Goal: Obtain resource: Obtain resource

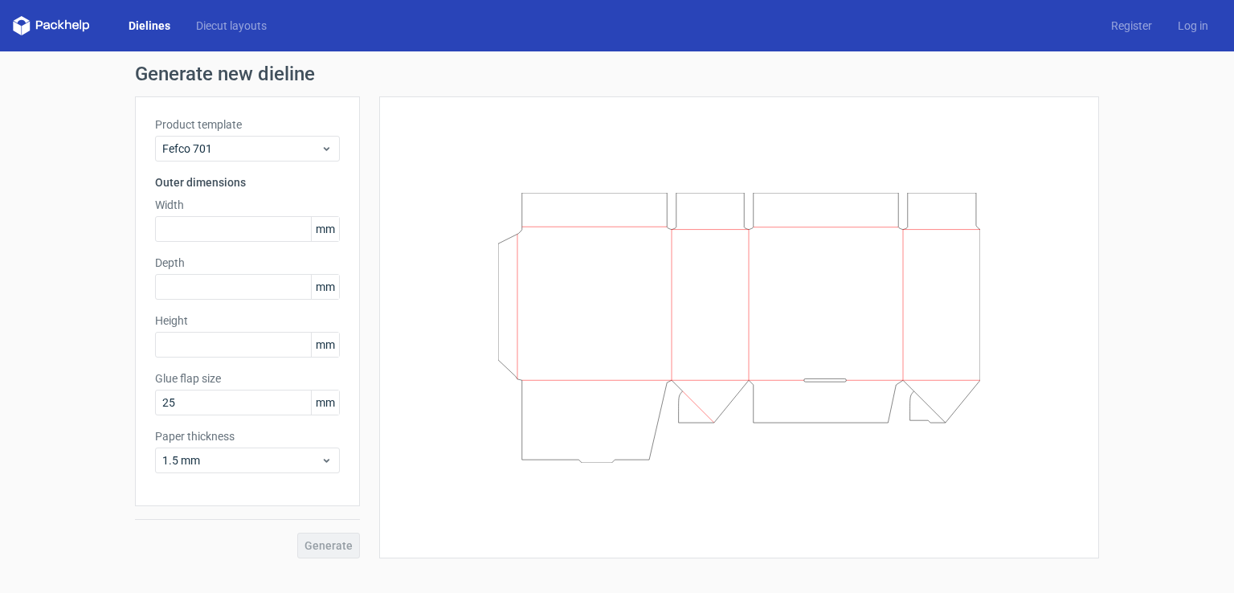
click at [145, 27] on link "Dielines" at bounding box center [149, 26] width 67 height 16
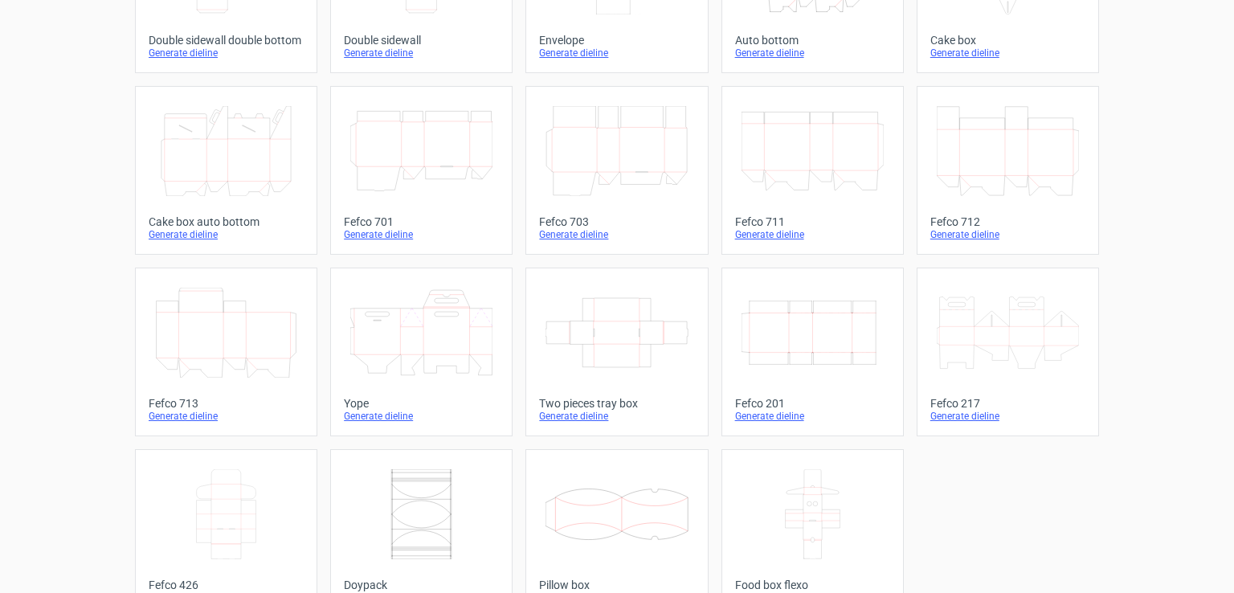
scroll to position [402, 0]
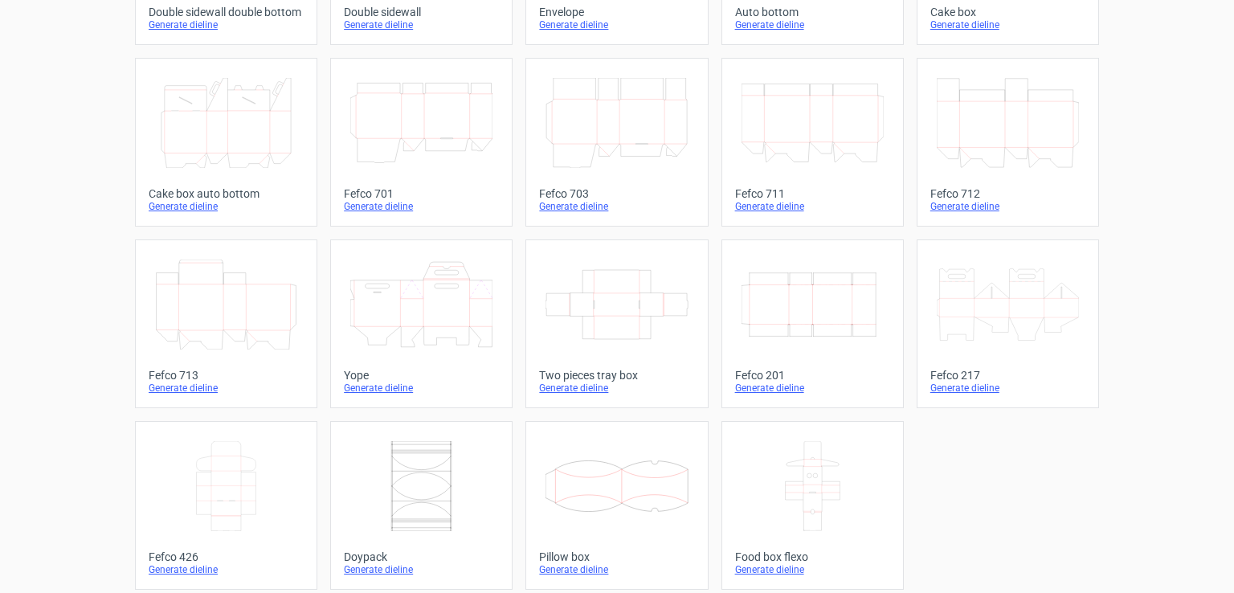
click at [826, 301] on icon "Width Depth Height" at bounding box center [812, 304] width 142 height 90
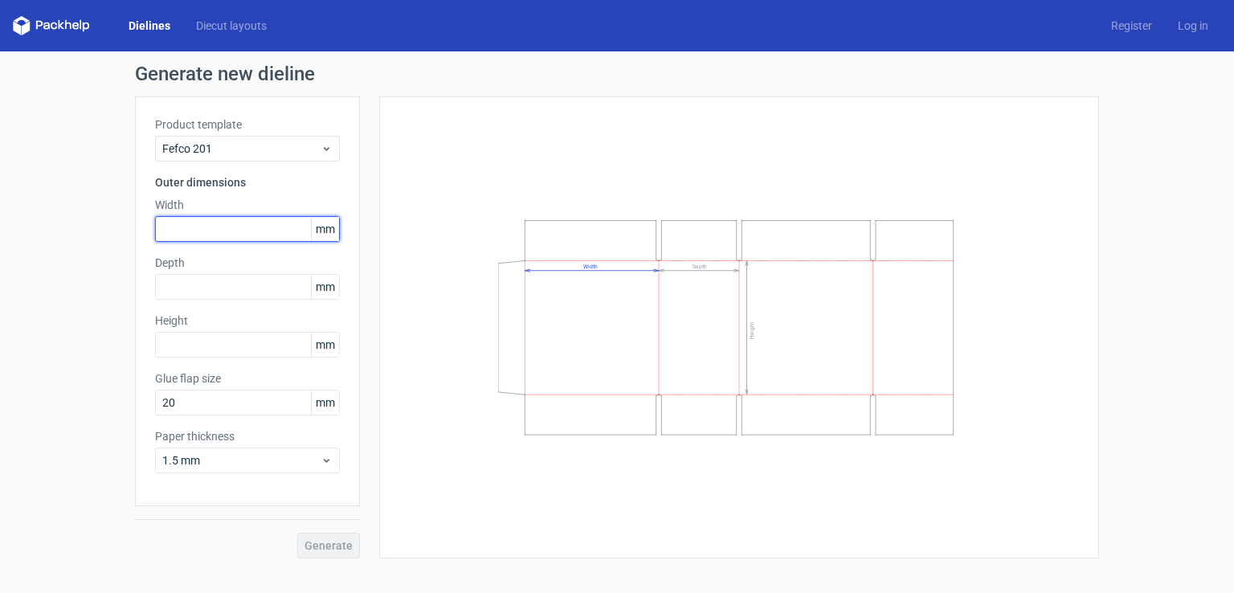
click at [177, 229] on input "text" at bounding box center [247, 229] width 185 height 26
type input "110"
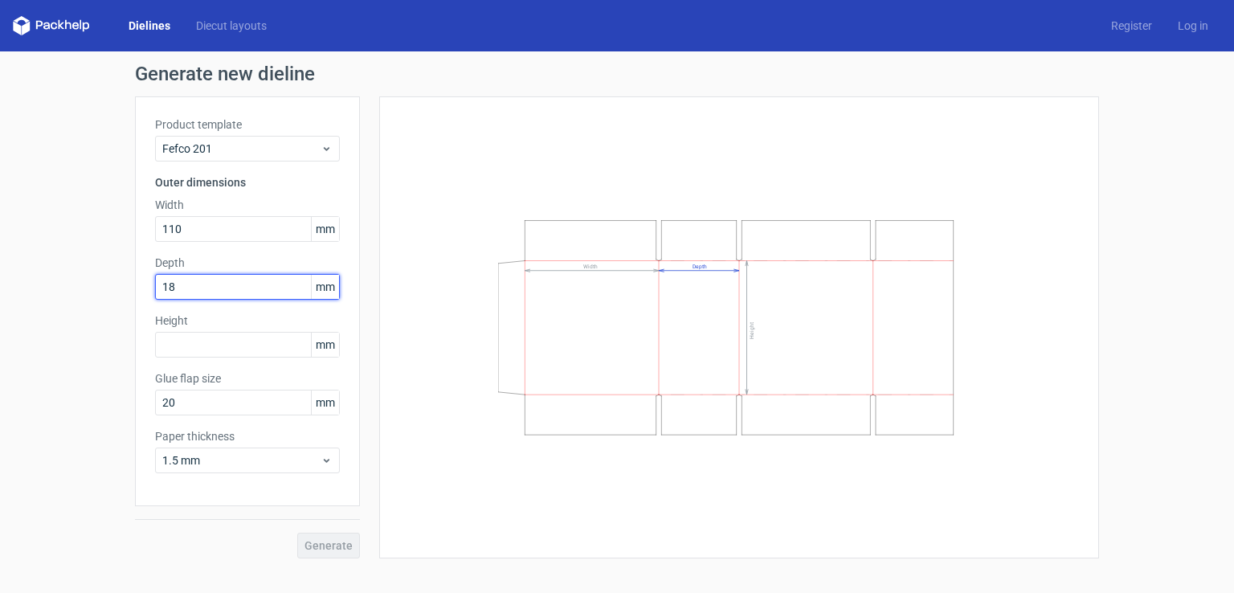
type input "18"
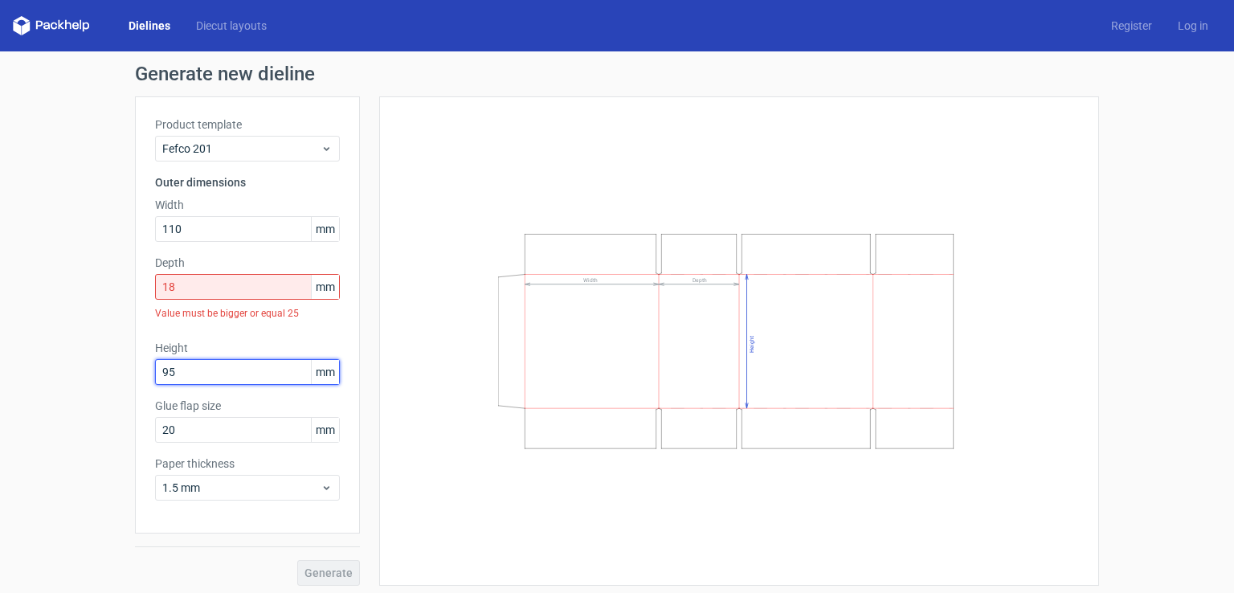
type input "95"
click at [167, 282] on input "18" at bounding box center [247, 287] width 185 height 26
type input "1"
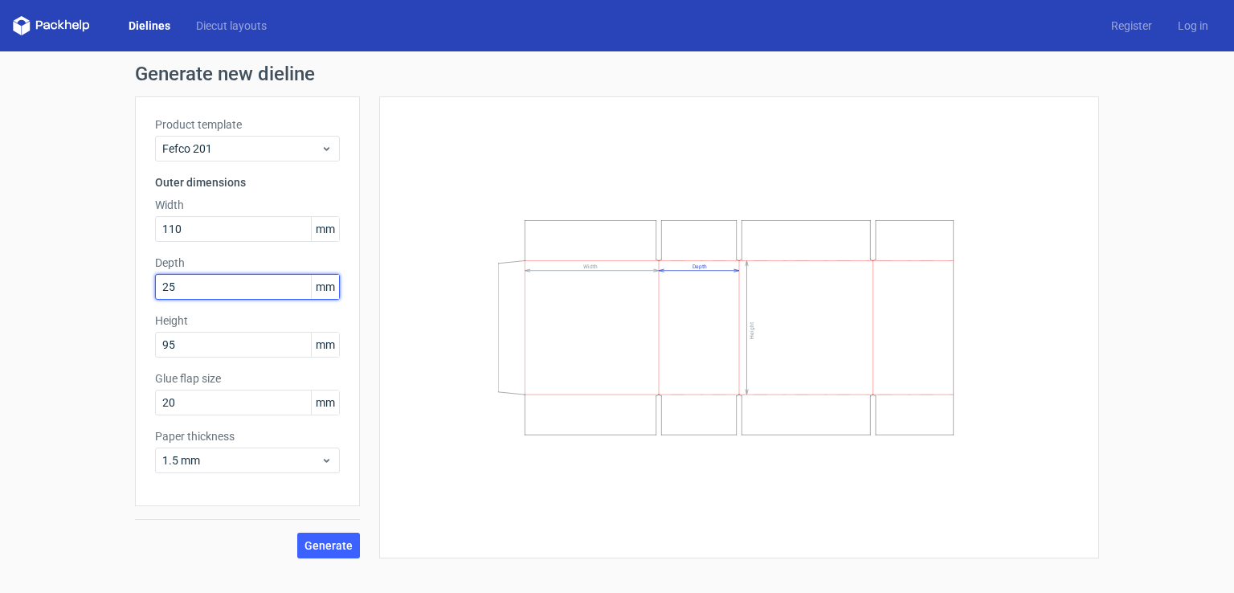
type input "25"
click at [328, 460] on use at bounding box center [327, 461] width 6 height 4
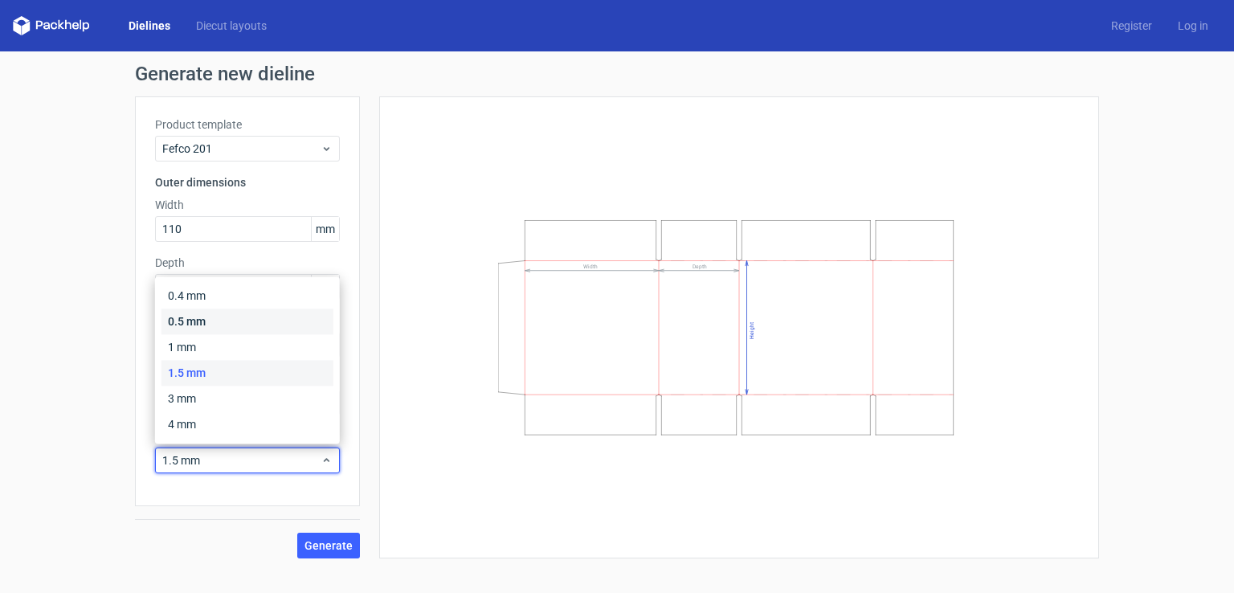
click at [189, 324] on div "0.5 mm" at bounding box center [247, 321] width 172 height 26
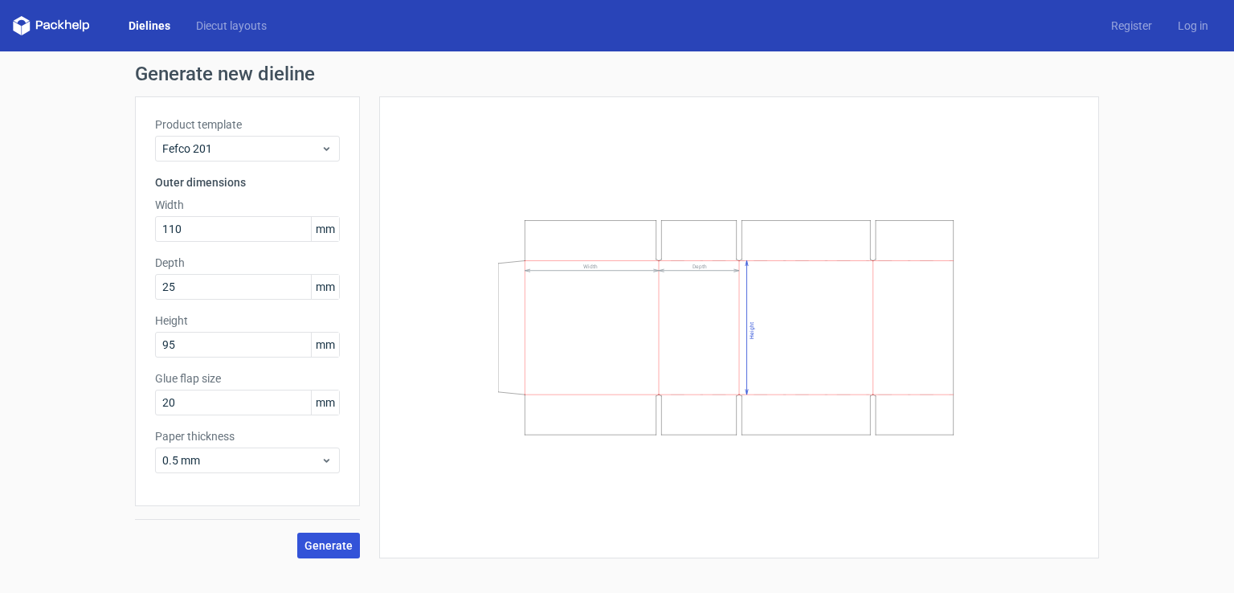
click at [323, 545] on span "Generate" at bounding box center [328, 545] width 48 height 11
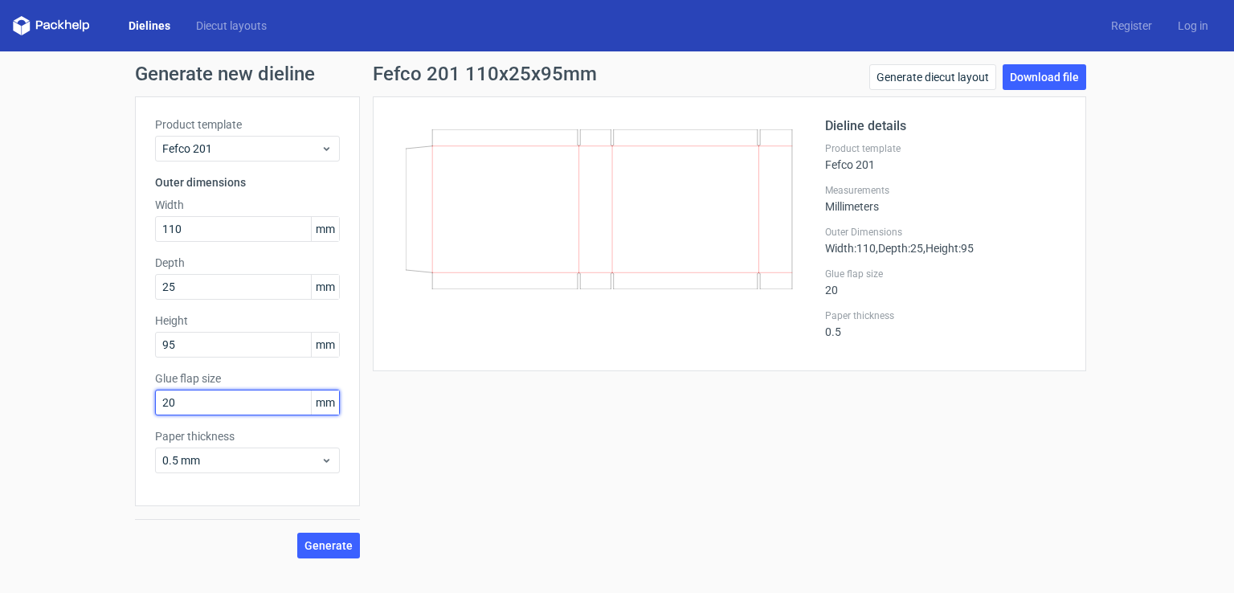
drag, startPoint x: 153, startPoint y: 413, endPoint x: 138, endPoint y: 425, distance: 19.4
click at [126, 421] on div "Generate new dieline Product template Fefco 201 Outer dimensions Width 110 mm D…" at bounding box center [617, 311] width 1234 height 520
type input "15"
click at [320, 536] on button "Generate" at bounding box center [328, 545] width 63 height 26
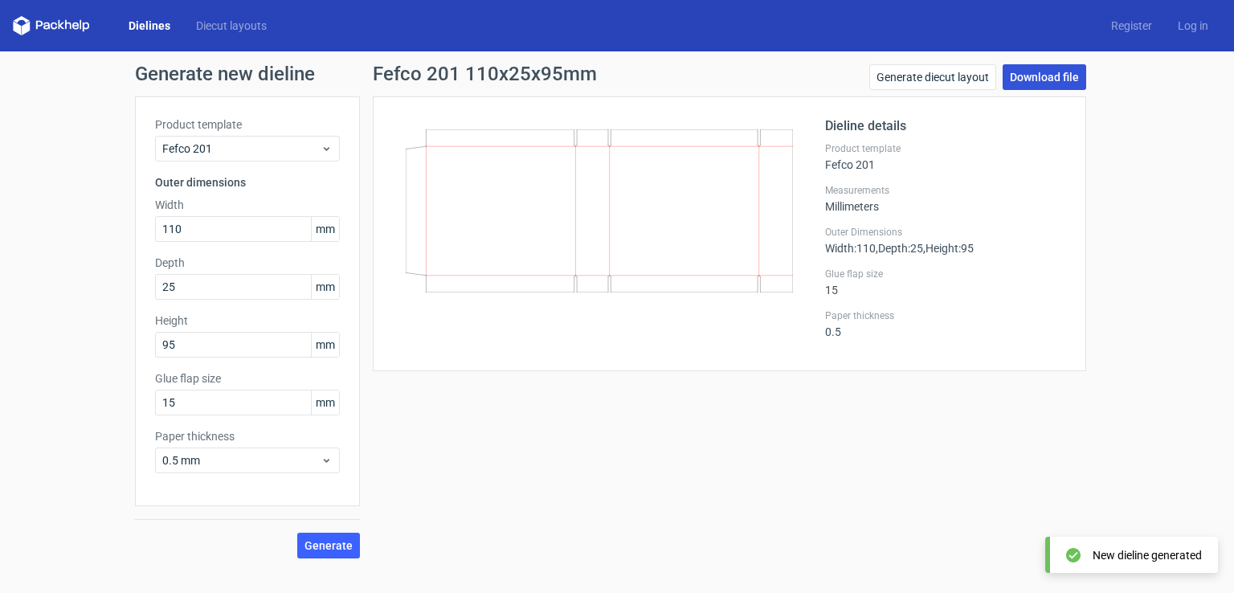
click at [1031, 80] on link "Download file" at bounding box center [1044, 77] width 84 height 26
click at [1131, 29] on link "Register" at bounding box center [1131, 26] width 67 height 16
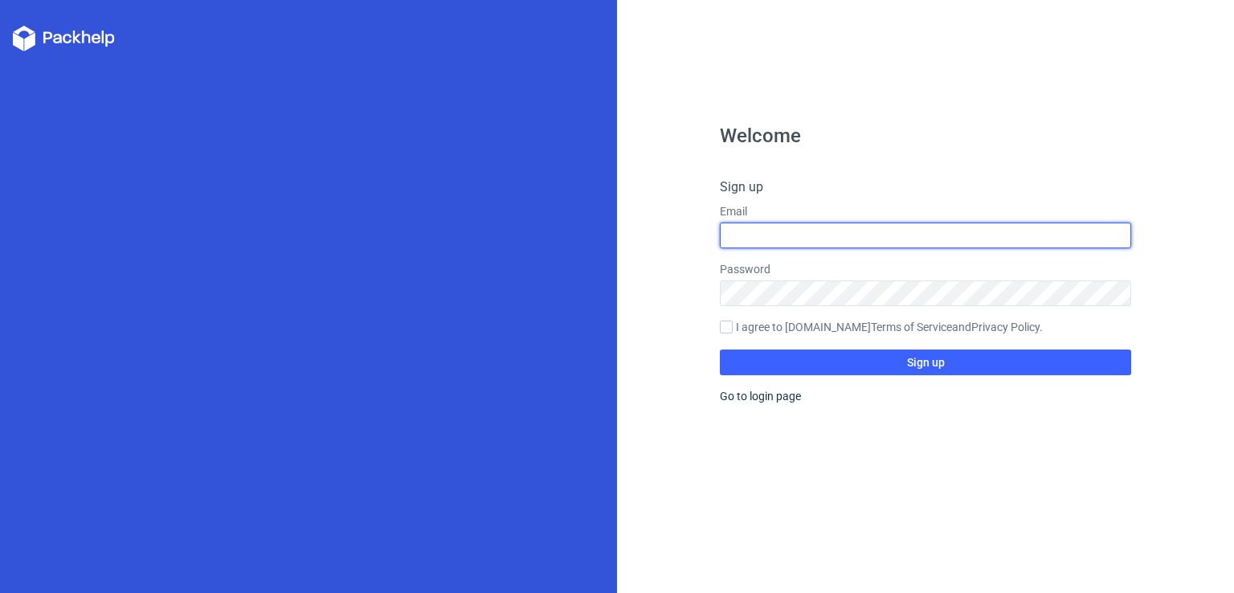
click at [748, 235] on input "text" at bounding box center [925, 235] width 411 height 26
type input "a"
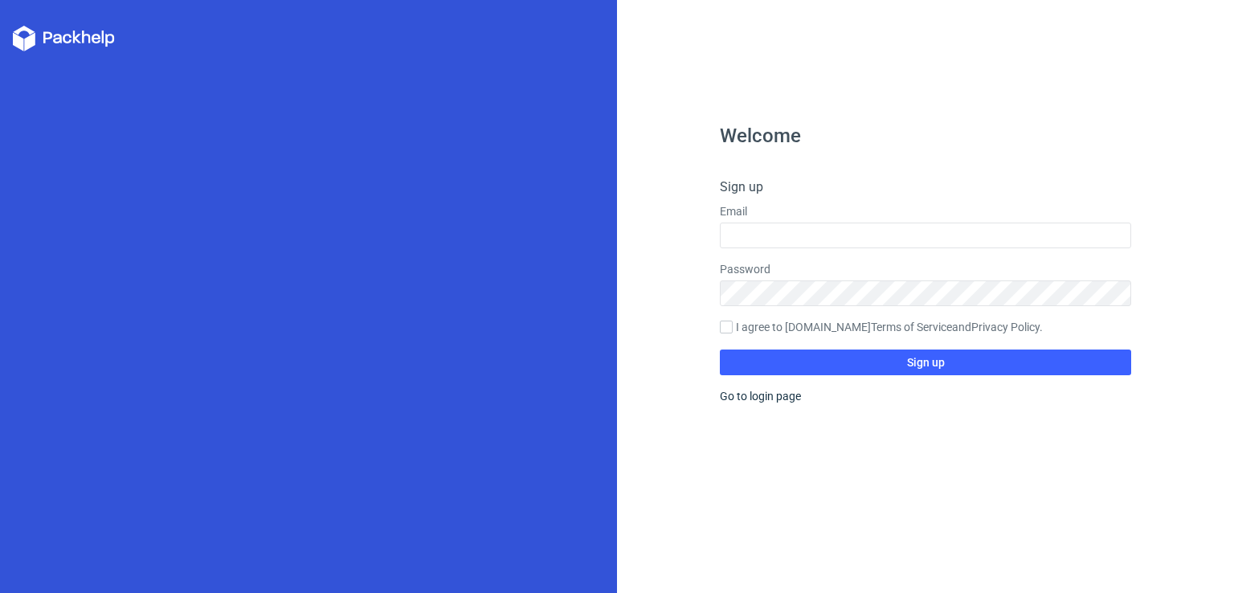
click at [880, 91] on div "Welcome Sign up Email Password I agree to Packhelp.com Terms of Service and Pri…" at bounding box center [925, 296] width 617 height 593
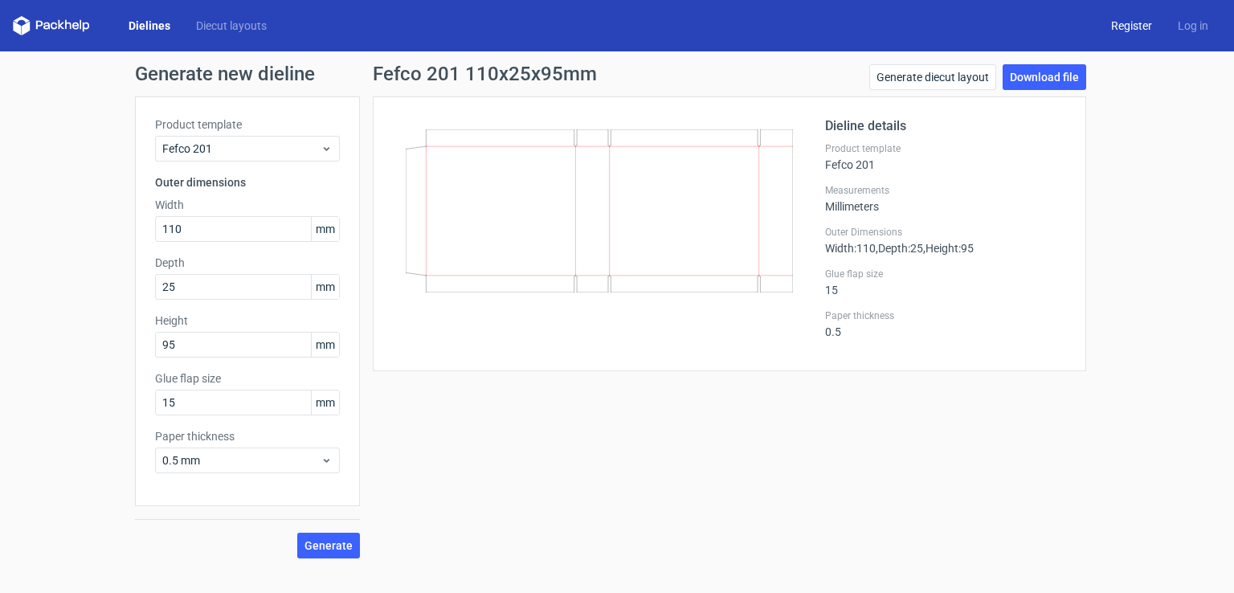
click at [1134, 29] on link "Register" at bounding box center [1131, 26] width 67 height 16
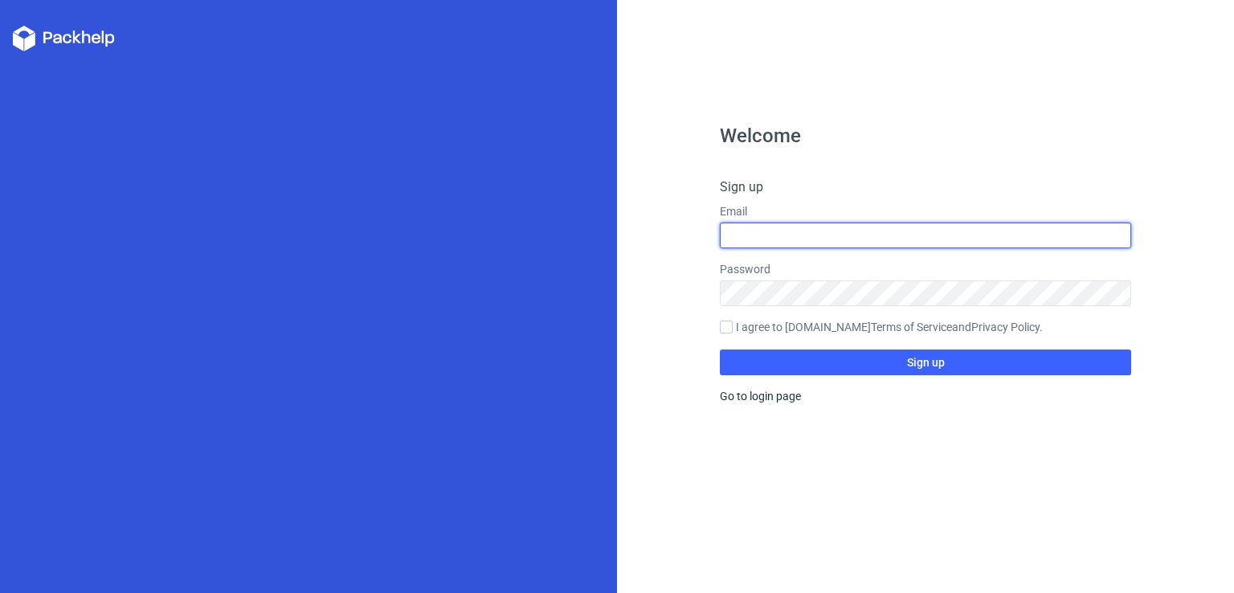
click at [745, 239] on input "text" at bounding box center [925, 235] width 411 height 26
type input "aayushpdesign@gmail.com"
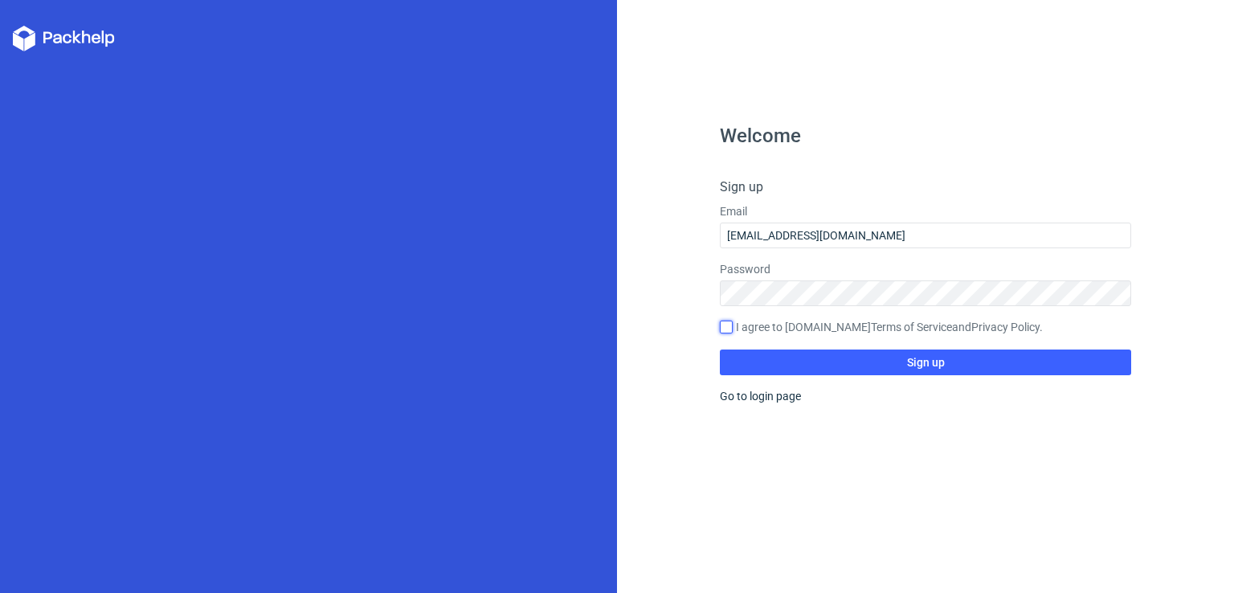
click at [728, 325] on input "I agree to Packhelp.com Terms of Service and Privacy Policy ." at bounding box center [726, 326] width 13 height 13
checkbox input "true"
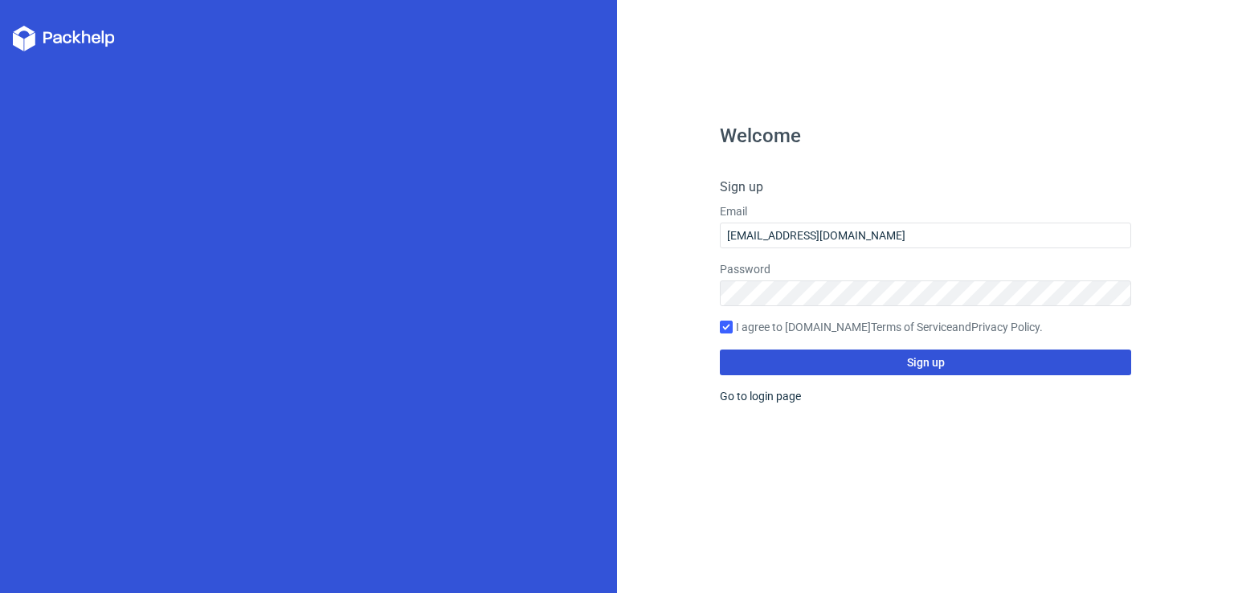
click at [930, 361] on span "Sign up" at bounding box center [926, 362] width 38 height 11
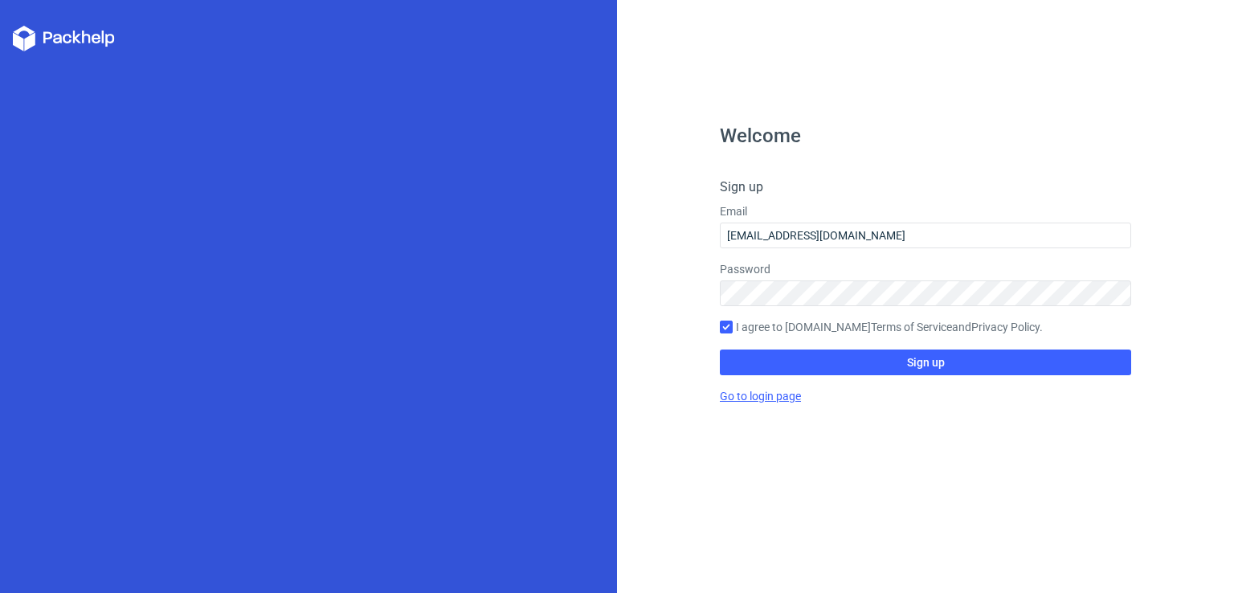
click at [757, 400] on link "Go to login page" at bounding box center [760, 395] width 81 height 13
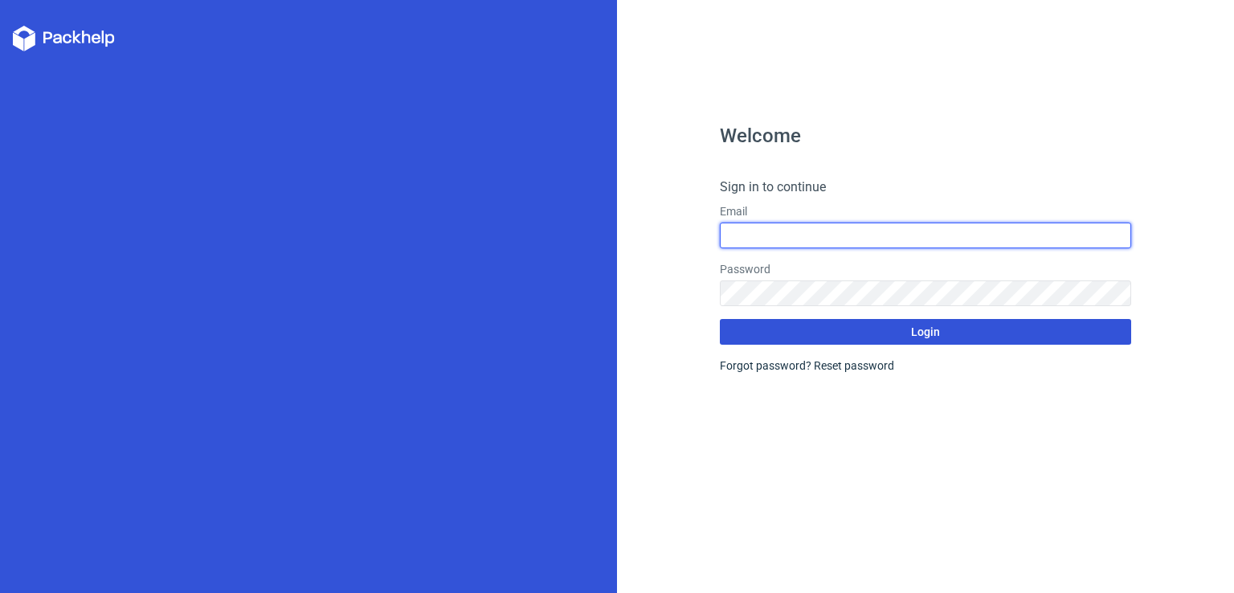
type input "aayushpdesign@gmail.com"
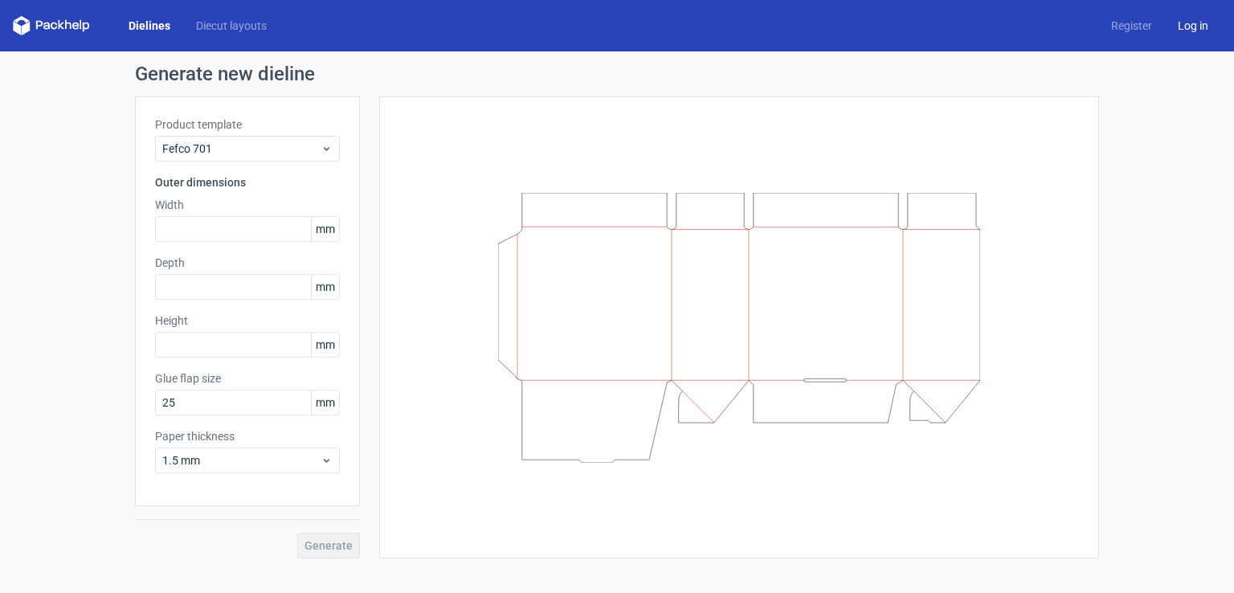
click at [1195, 25] on link "Log in" at bounding box center [1192, 26] width 56 height 16
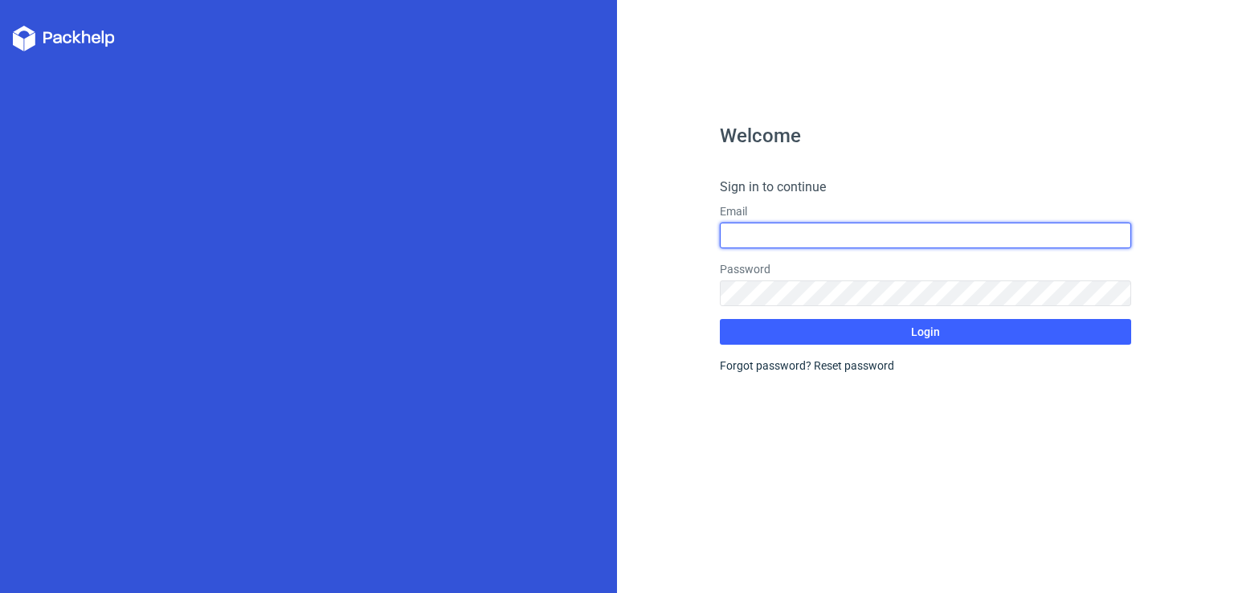
type input "[EMAIL_ADDRESS][DOMAIN_NAME]"
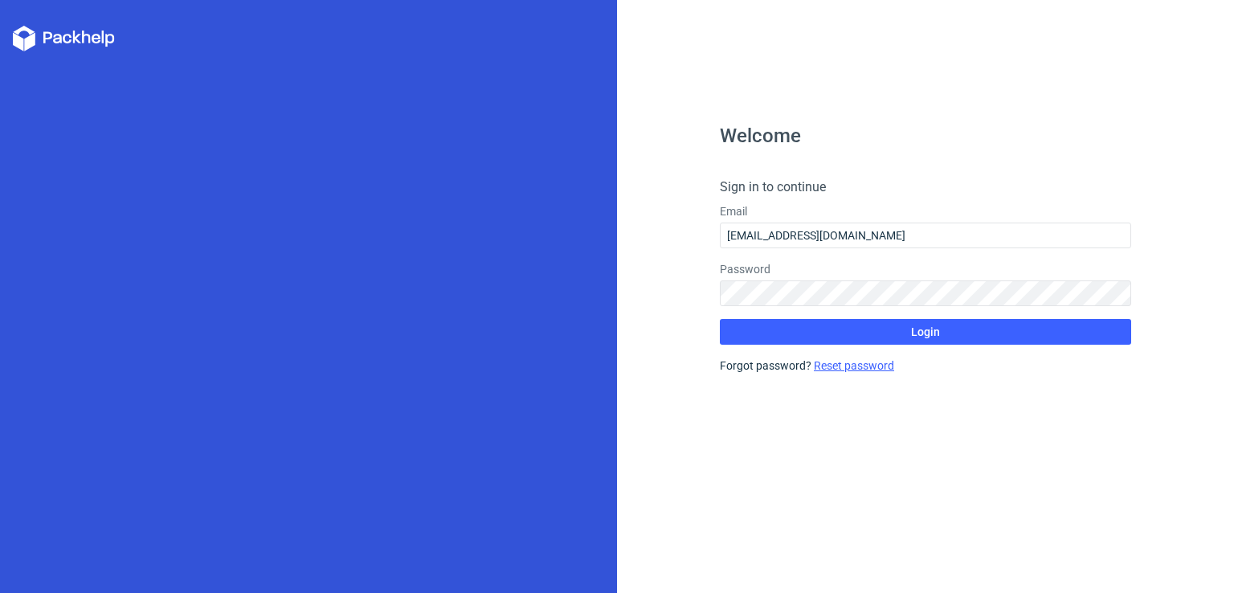
click at [864, 368] on link "Reset password" at bounding box center [854, 365] width 80 height 13
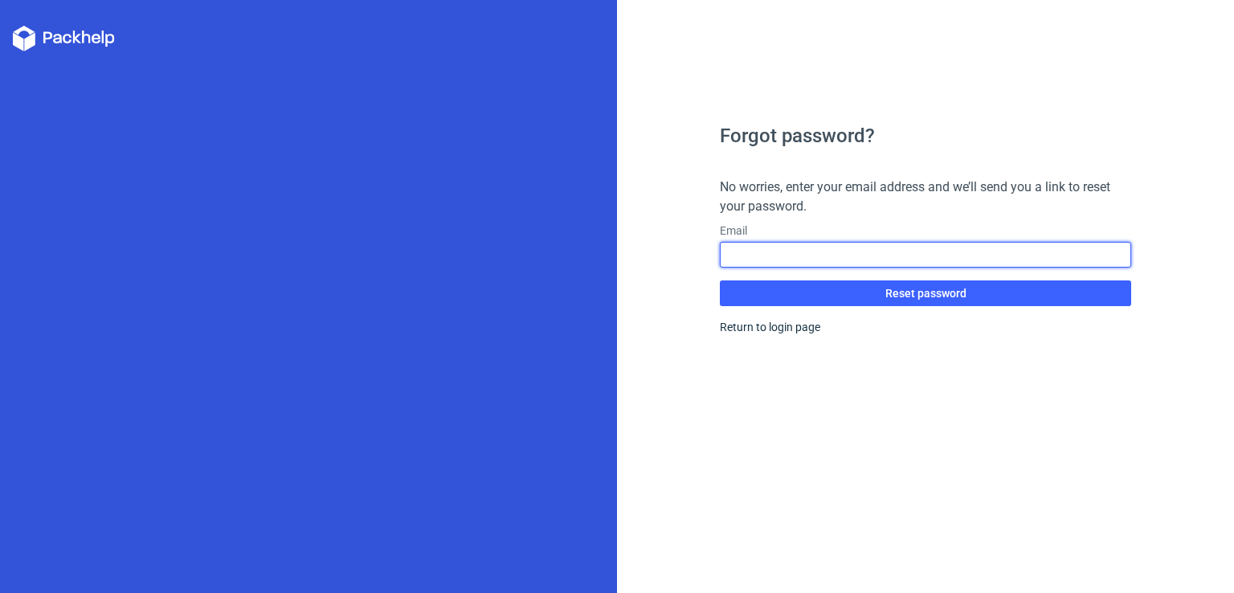
click at [770, 246] on input "text" at bounding box center [925, 255] width 411 height 26
type input "[EMAIL_ADDRESS][DOMAIN_NAME]"
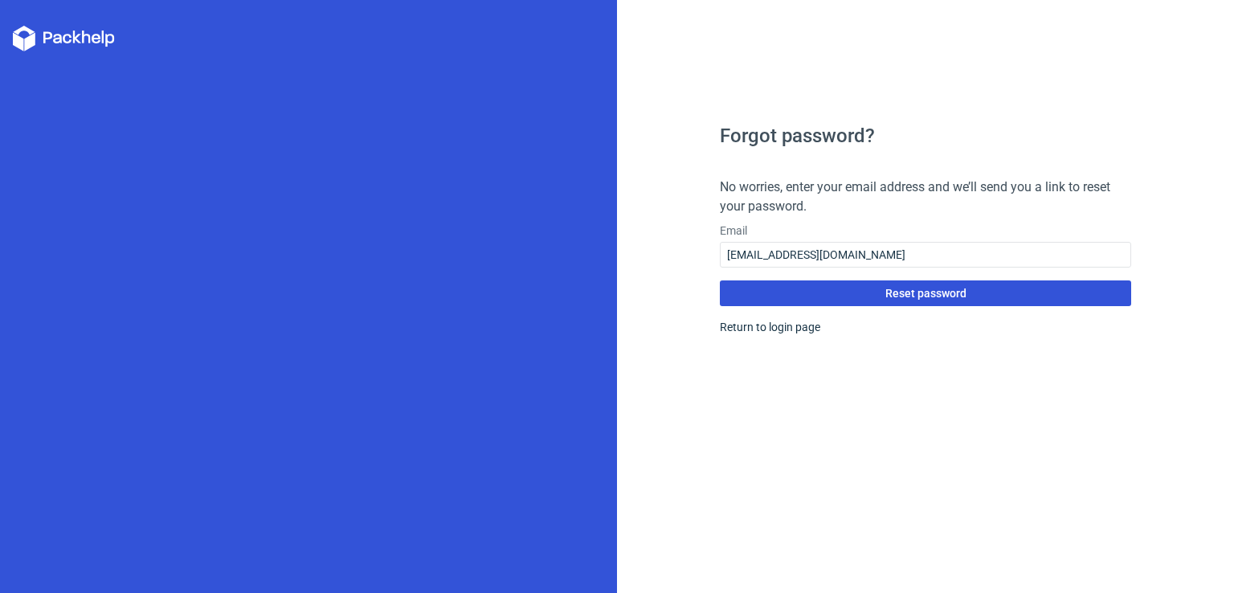
click at [928, 288] on span "Reset password" at bounding box center [925, 293] width 81 height 11
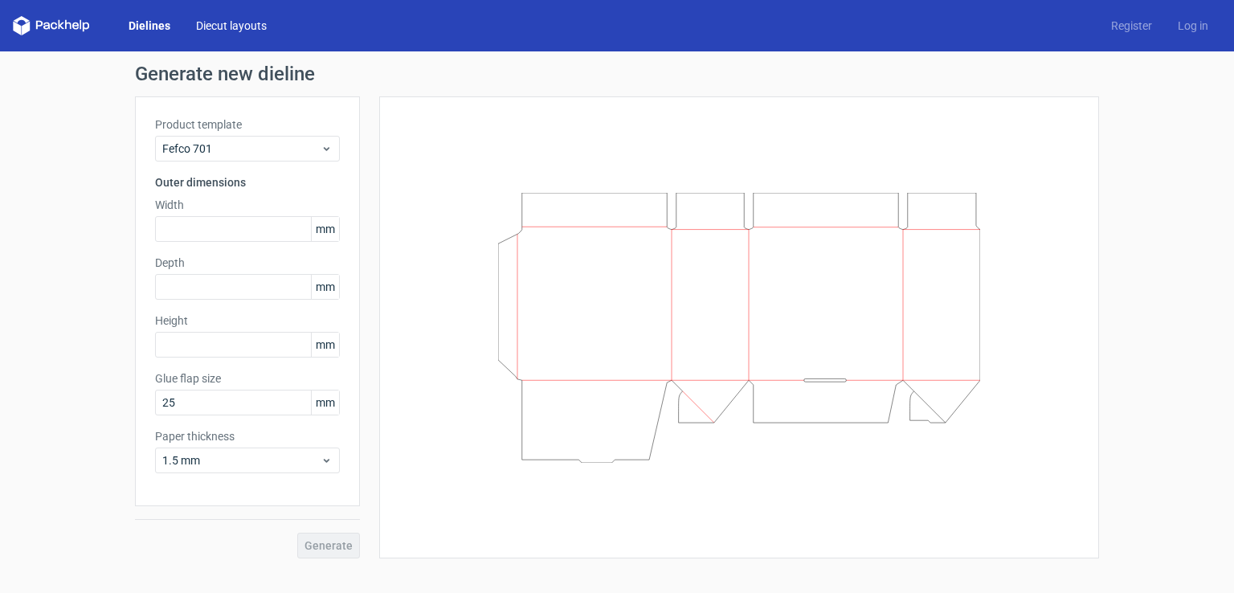
click at [224, 27] on link "Diecut layouts" at bounding box center [231, 26] width 96 height 16
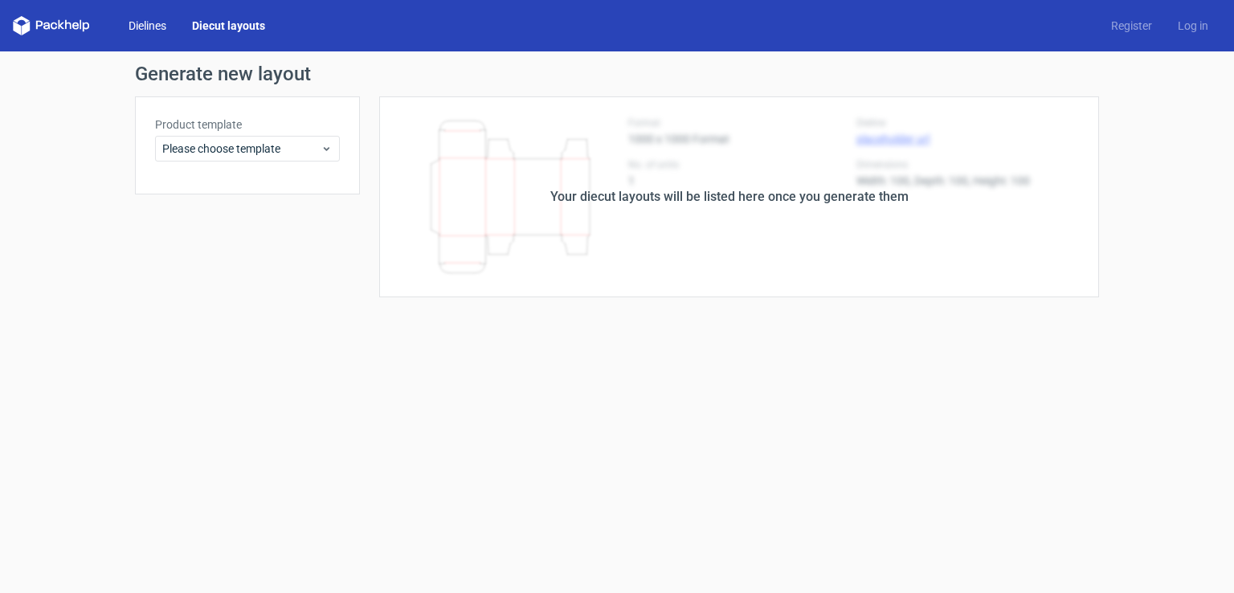
click at [140, 26] on link "Dielines" at bounding box center [147, 26] width 63 height 16
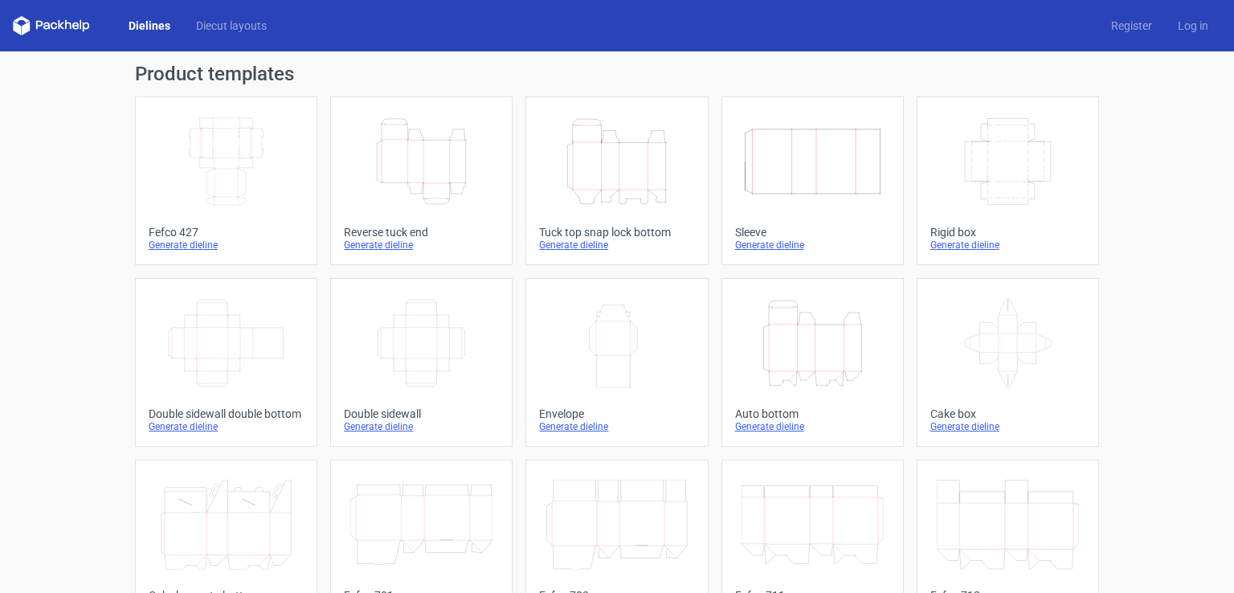
click at [819, 356] on icon "Height Depth Width" at bounding box center [812, 343] width 142 height 90
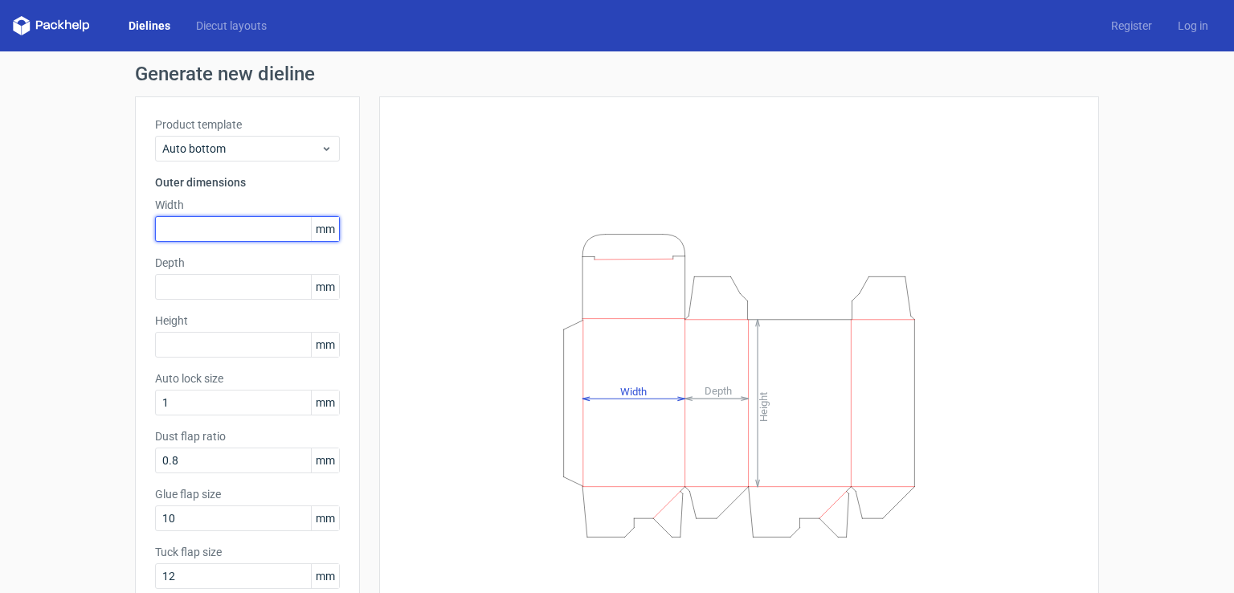
click at [181, 229] on input "text" at bounding box center [247, 229] width 185 height 26
type input "60"
type input "40"
type input "90"
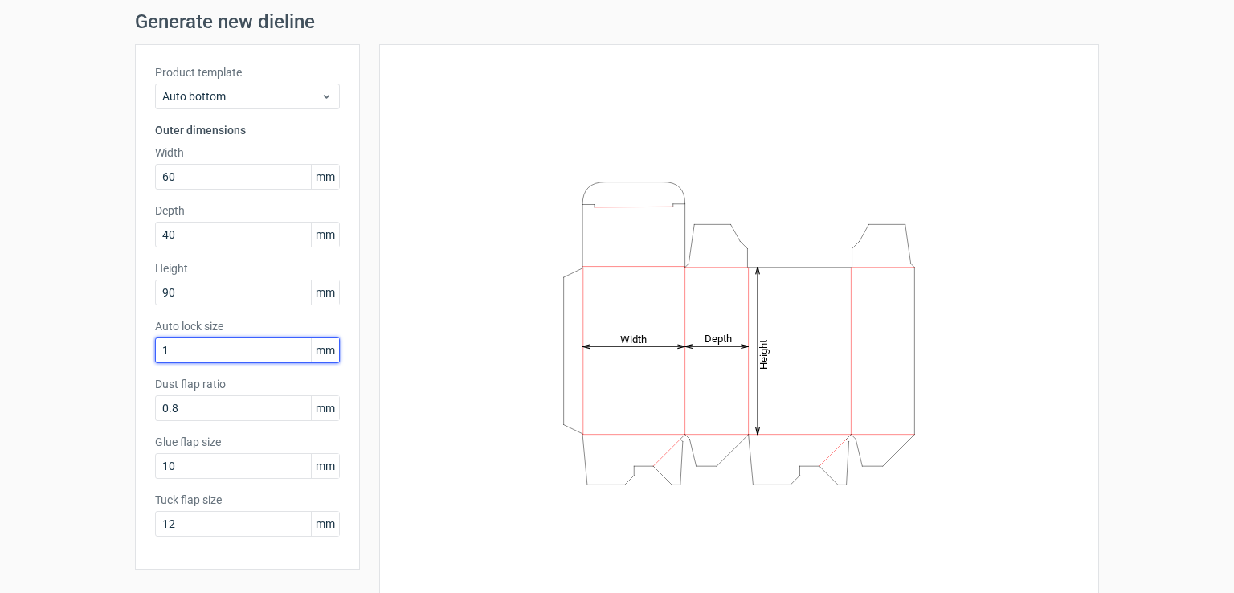
scroll to position [80, 0]
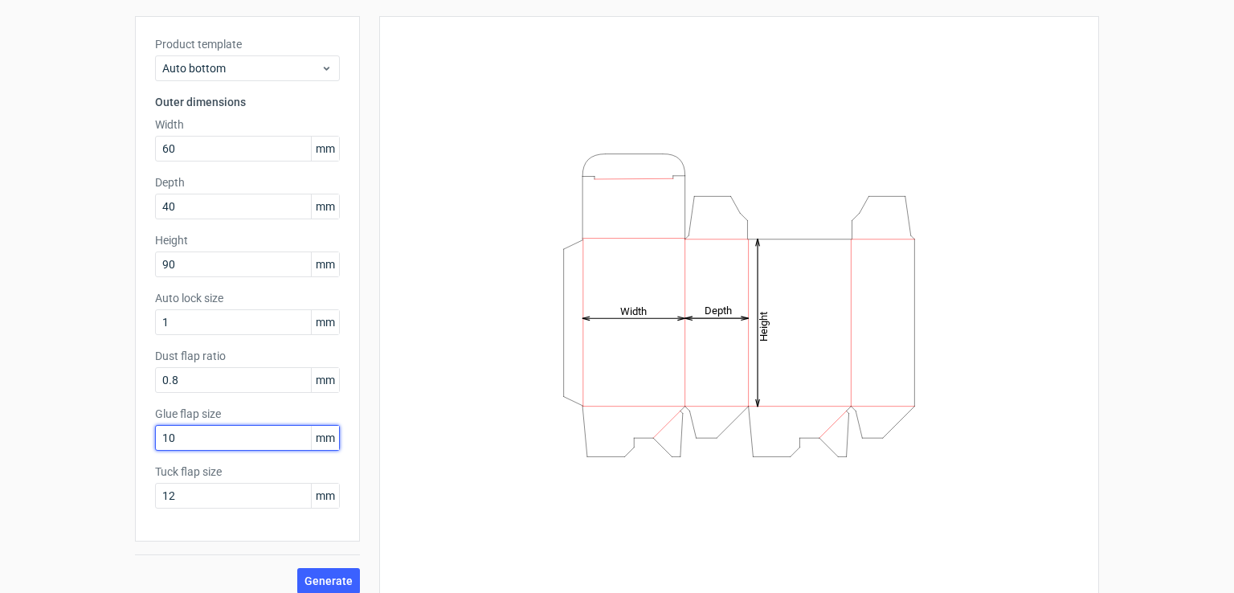
drag, startPoint x: 177, startPoint y: 434, endPoint x: 140, endPoint y: 451, distance: 40.6
click at [140, 451] on div "Product template Auto bottom Outer dimensions Width 60 mm Depth 40 mm Height 90…" at bounding box center [247, 278] width 225 height 525
type input "15"
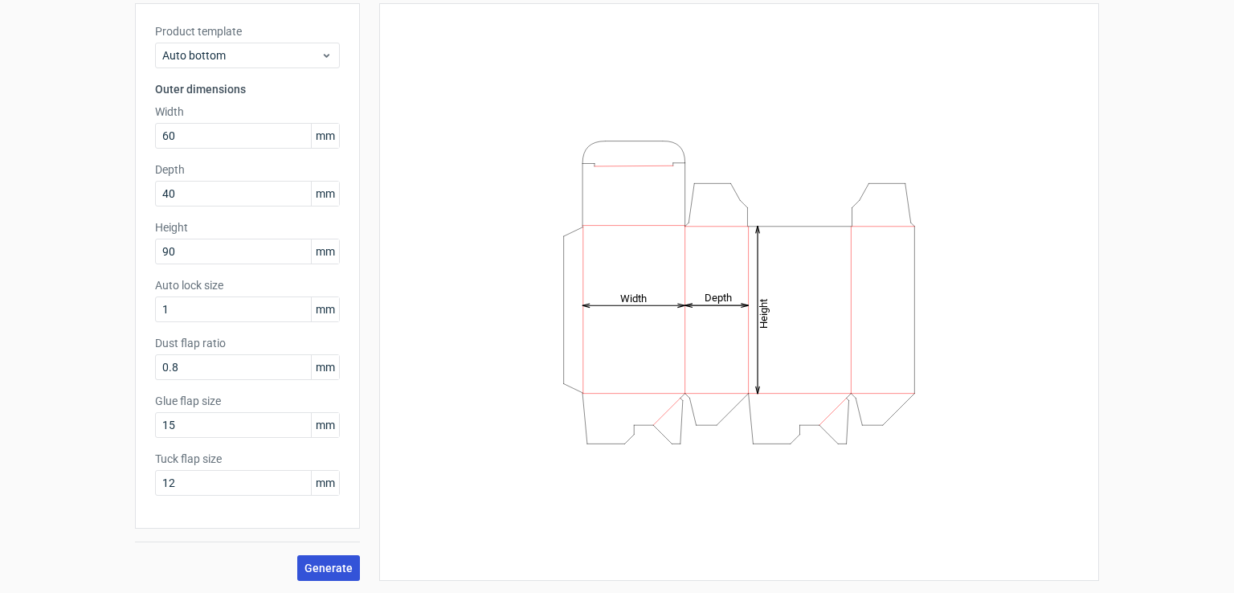
click at [312, 569] on span "Generate" at bounding box center [328, 567] width 48 height 11
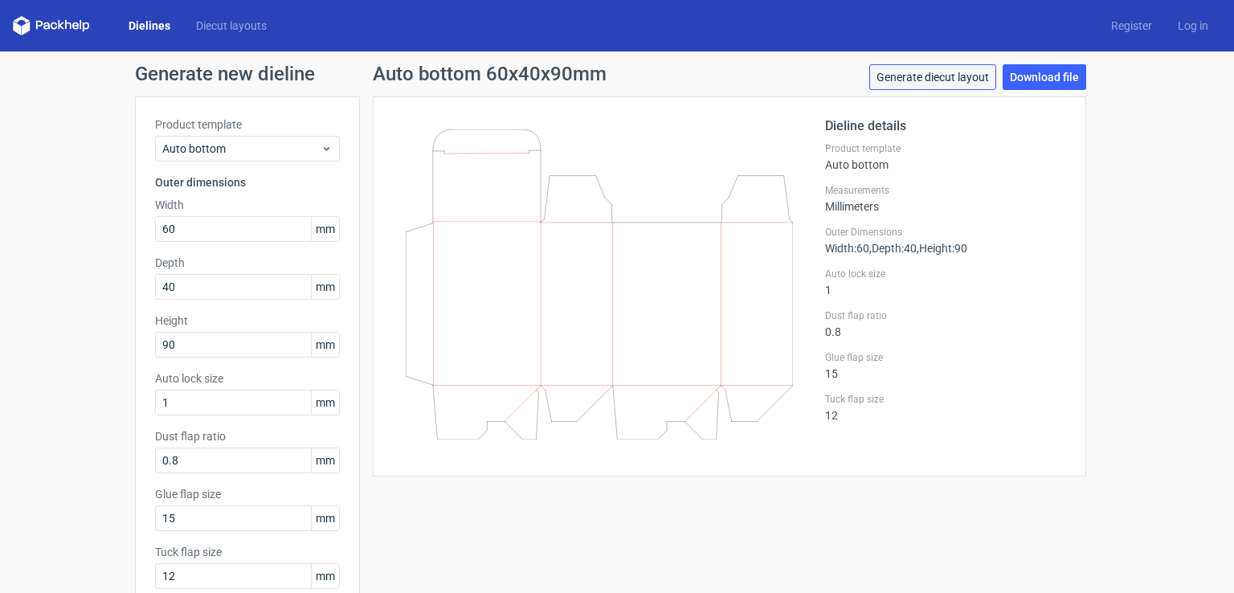
click at [928, 77] on link "Generate diecut layout" at bounding box center [932, 77] width 127 height 26
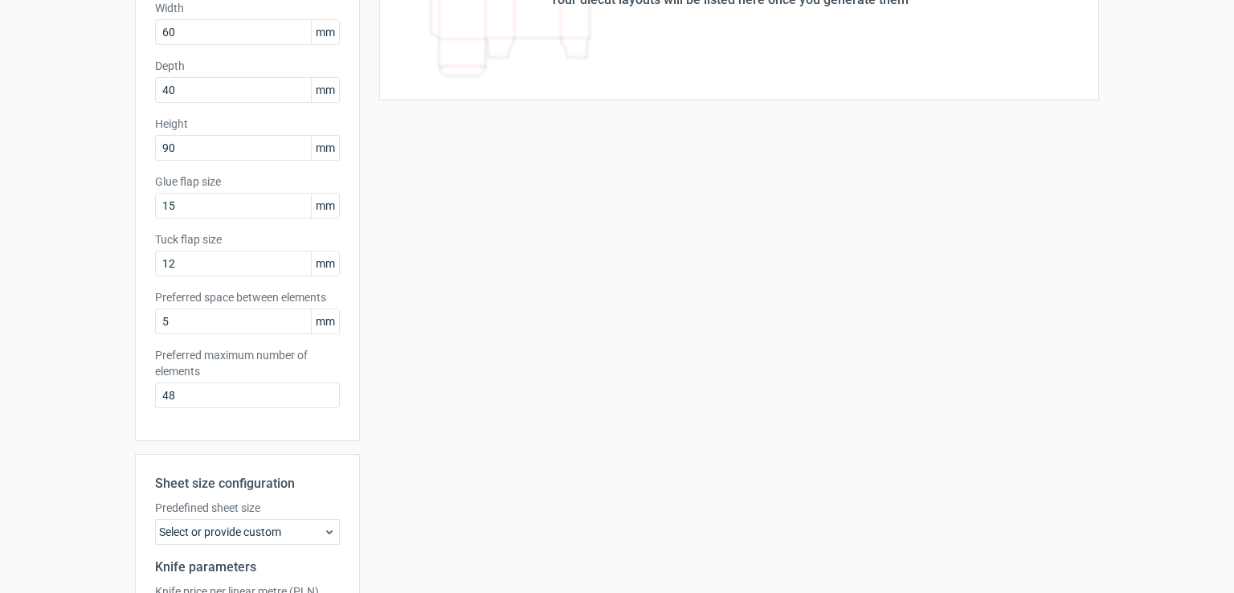
scroll to position [161, 0]
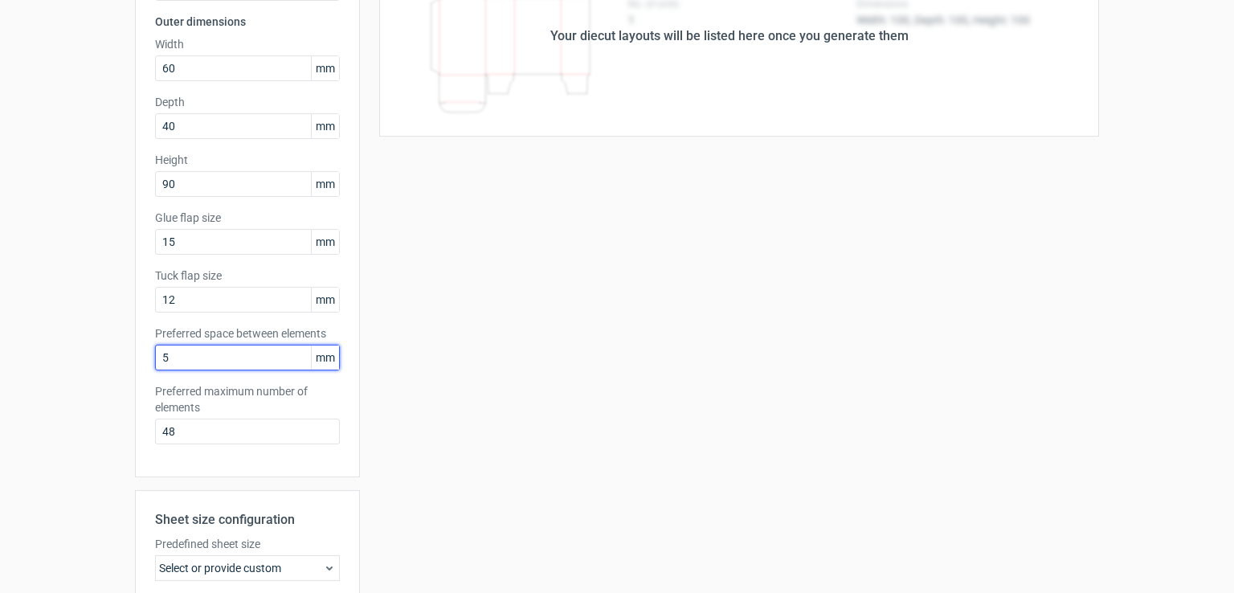
drag, startPoint x: 169, startPoint y: 361, endPoint x: 127, endPoint y: 371, distance: 42.9
click at [127, 371] on div "Generate new layout Product template Auto bottom Outer dimensions Width 60 mm D…" at bounding box center [617, 355] width 1234 height 929
type input "6"
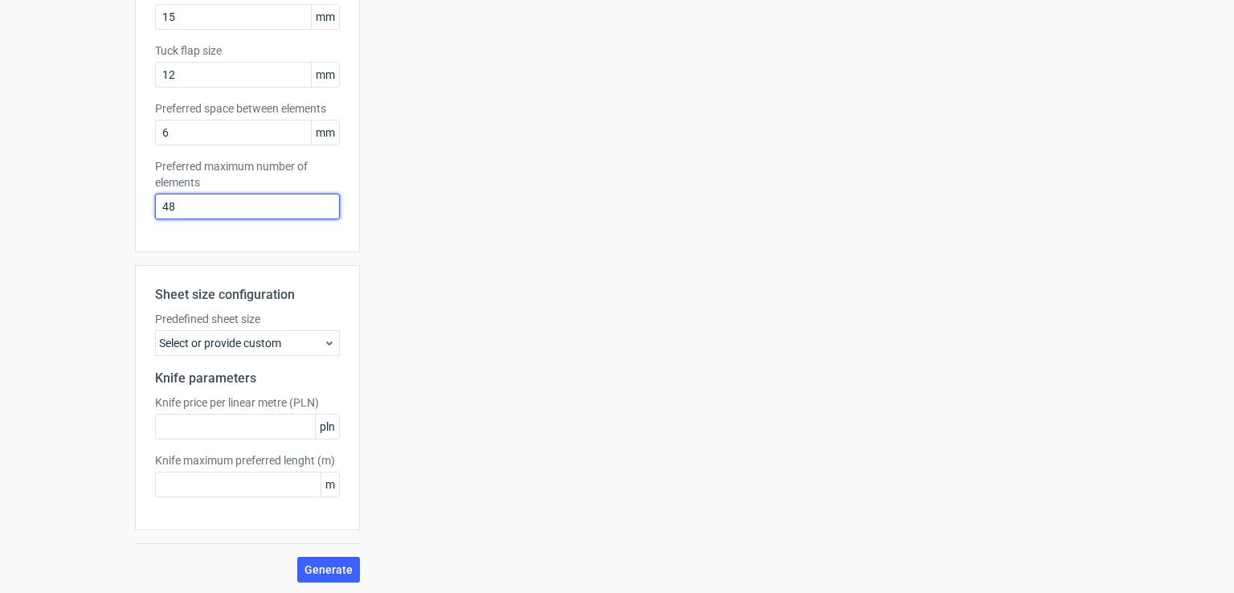
scroll to position [387, 0]
click at [272, 342] on div "Select or provide custom" at bounding box center [247, 341] width 185 height 26
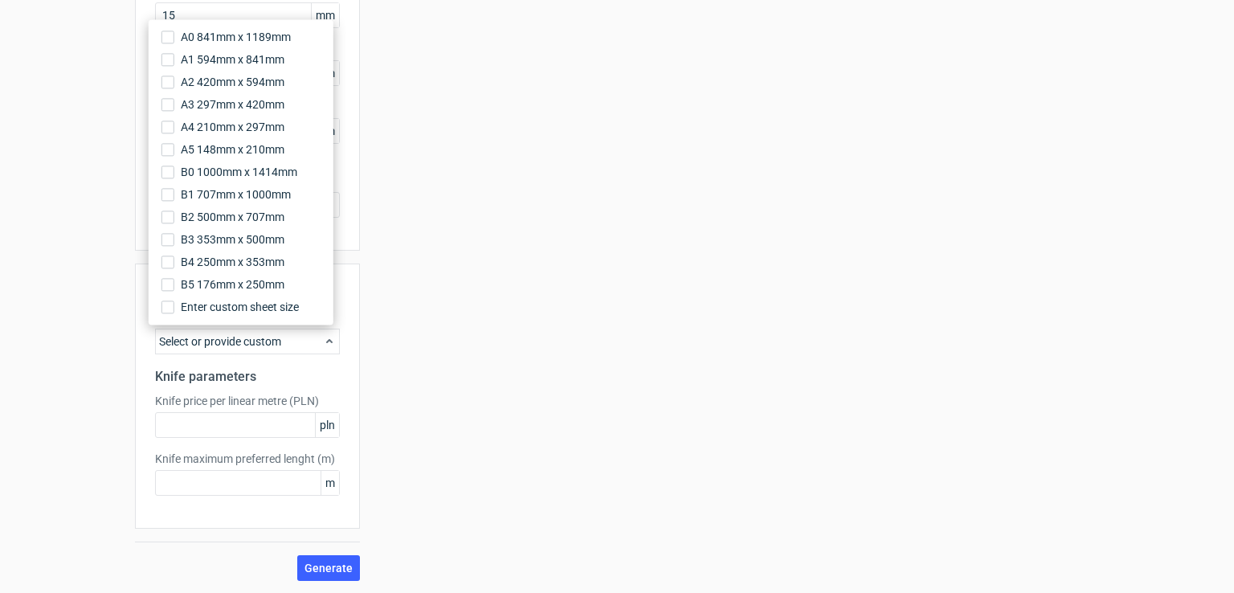
click at [272, 342] on div "Select or provide custom" at bounding box center [247, 341] width 185 height 26
click at [326, 340] on use at bounding box center [329, 341] width 6 height 4
click at [414, 380] on div "Your diecut layouts will be listed here once you generate them Height Depth Wid…" at bounding box center [729, 144] width 739 height 871
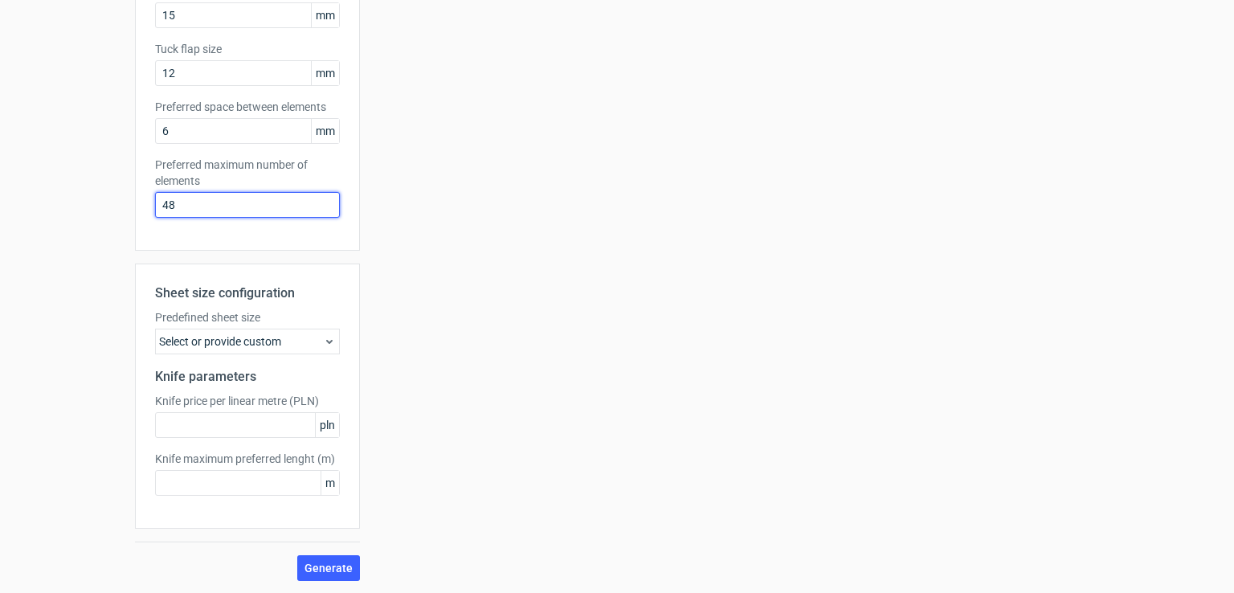
click at [124, 234] on div "Generate new layout Product template Auto bottom Outer dimensions Width 60 mm D…" at bounding box center [617, 128] width 1234 height 929
type input "1"
click at [218, 342] on div "Select or provide custom" at bounding box center [247, 341] width 185 height 26
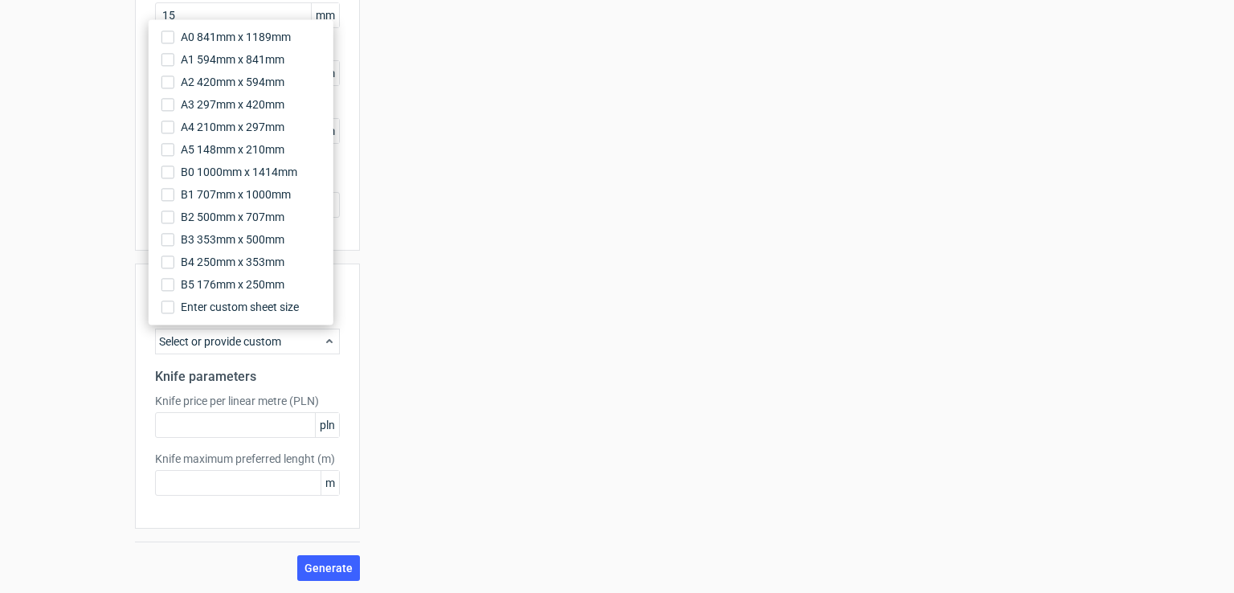
click at [469, 335] on div "Your diecut layouts will be listed here once you generate them Height Depth Wid…" at bounding box center [729, 144] width 739 height 871
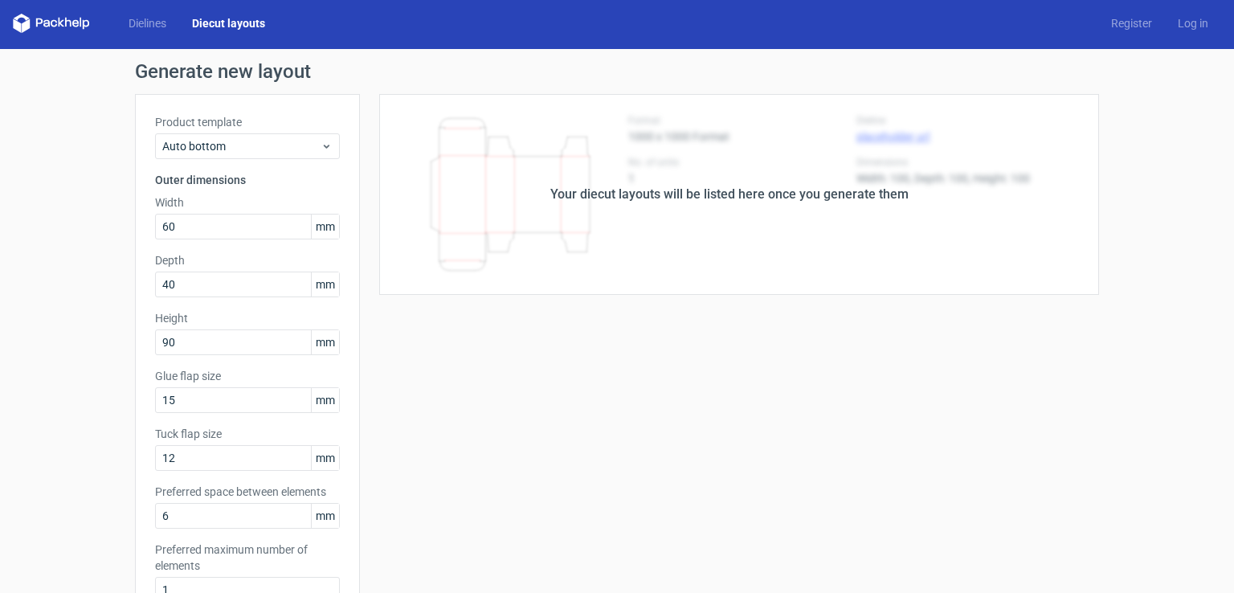
scroll to position [0, 0]
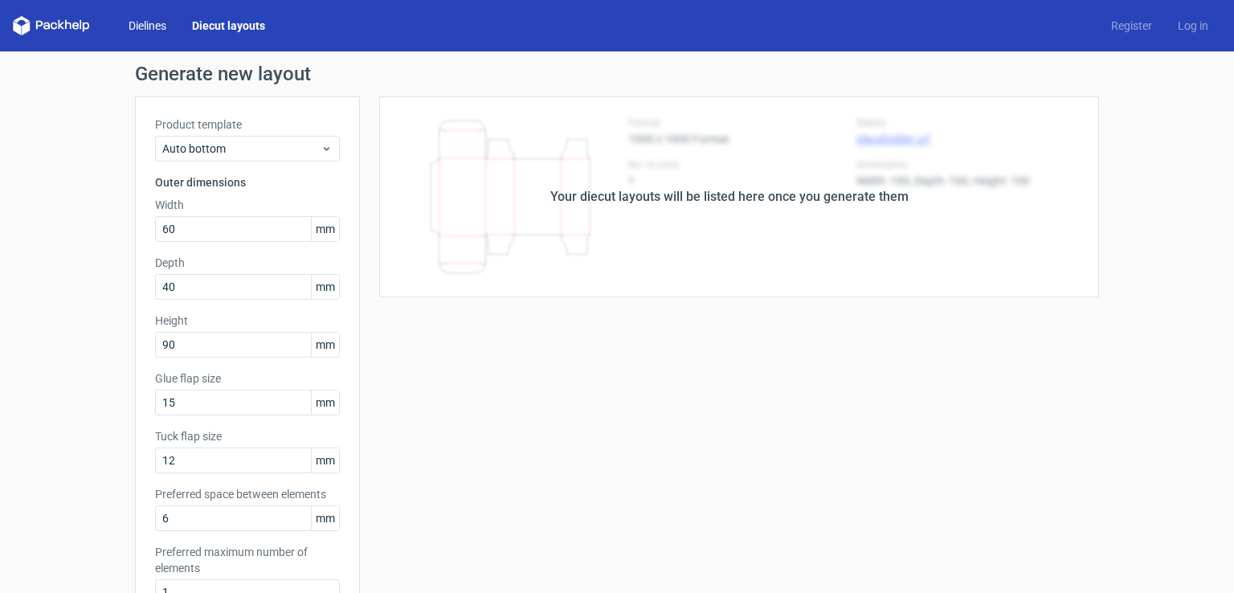
click at [150, 20] on link "Dielines" at bounding box center [147, 26] width 63 height 16
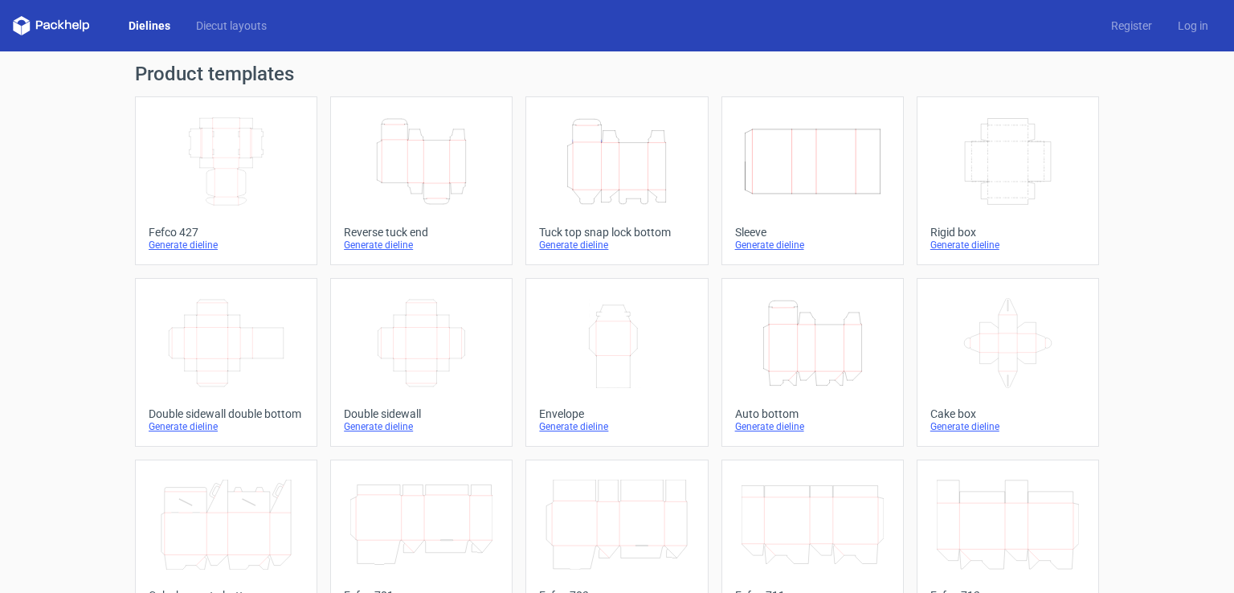
click at [430, 160] on icon "Height Depth Width" at bounding box center [421, 161] width 142 height 90
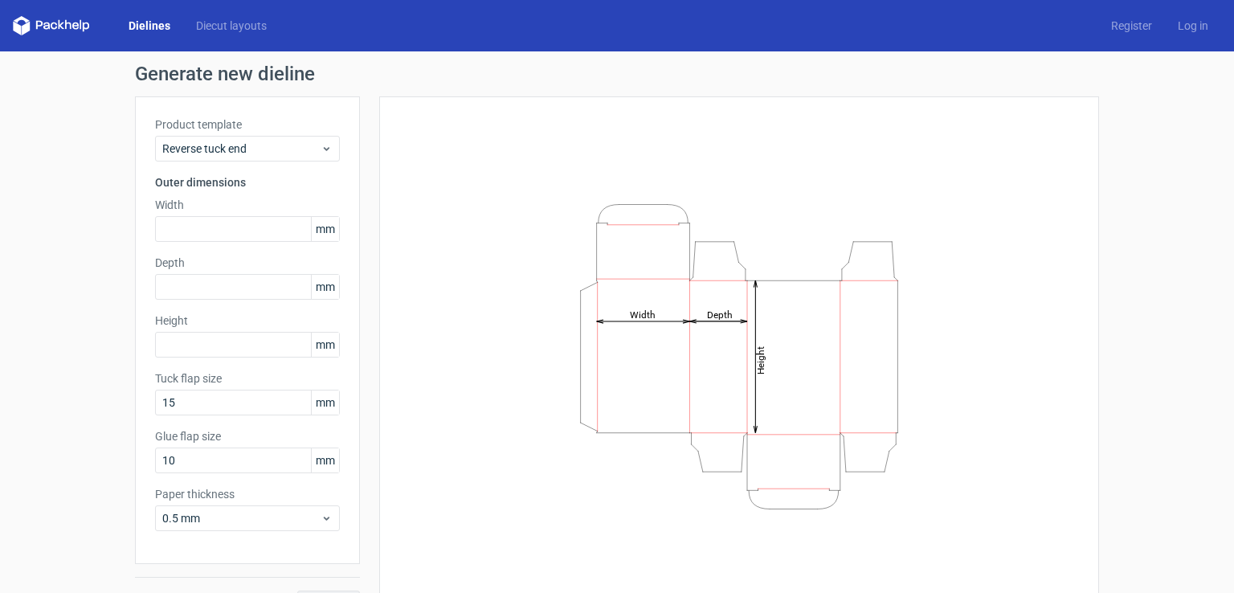
click at [334, 196] on div "Product template Reverse tuck end Outer dimensions Width mm Depth mm Height [PE…" at bounding box center [247, 329] width 225 height 467
click at [315, 232] on span "mm" at bounding box center [325, 229] width 28 height 24
click at [321, 231] on span "mm" at bounding box center [325, 229] width 28 height 24
click at [321, 291] on span "mm" at bounding box center [325, 287] width 28 height 24
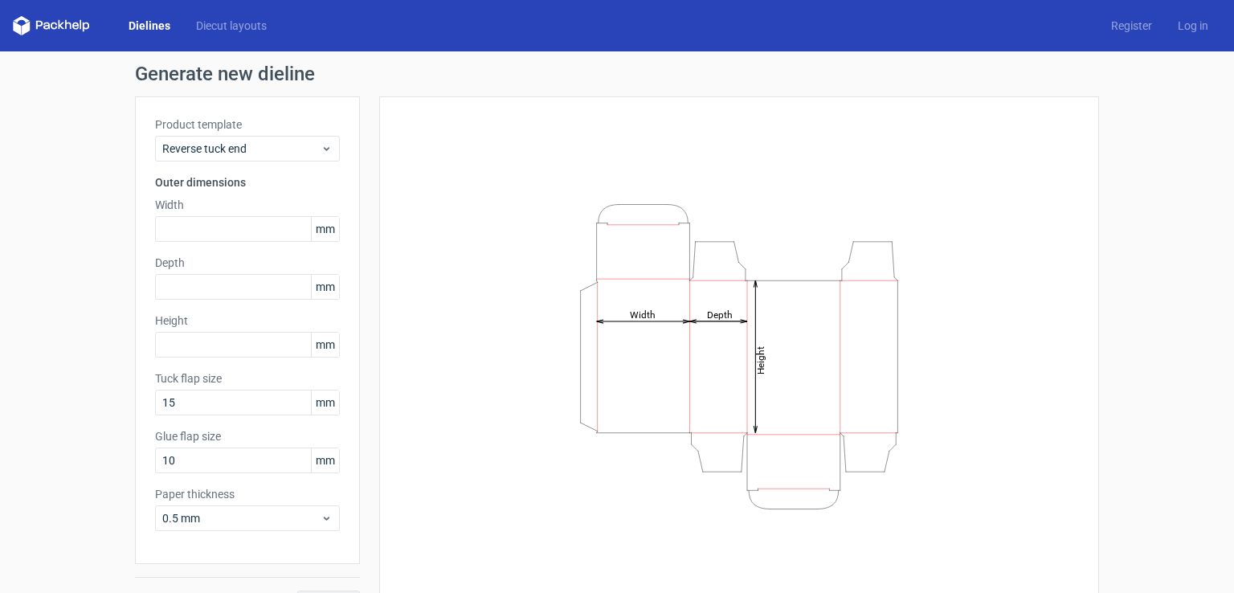
click at [317, 346] on span "mm" at bounding box center [325, 344] width 28 height 24
click at [193, 224] on input "text" at bounding box center [247, 229] width 185 height 26
click at [177, 226] on input "text" at bounding box center [247, 229] width 185 height 26
click at [168, 227] on input "text" at bounding box center [247, 229] width 185 height 26
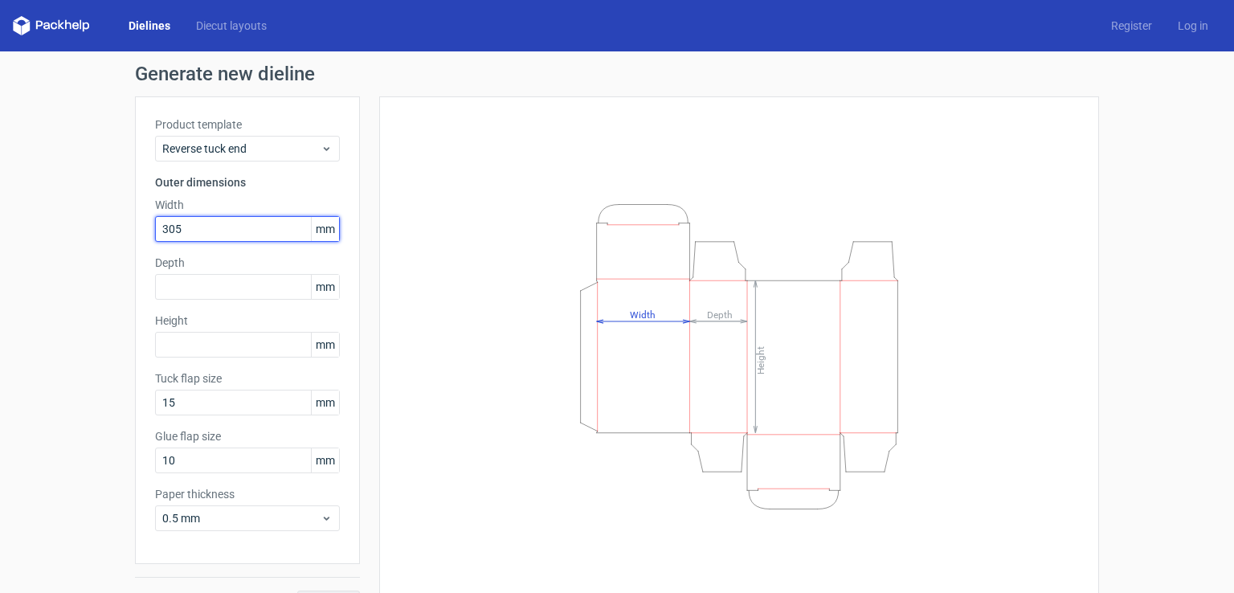
type input "305"
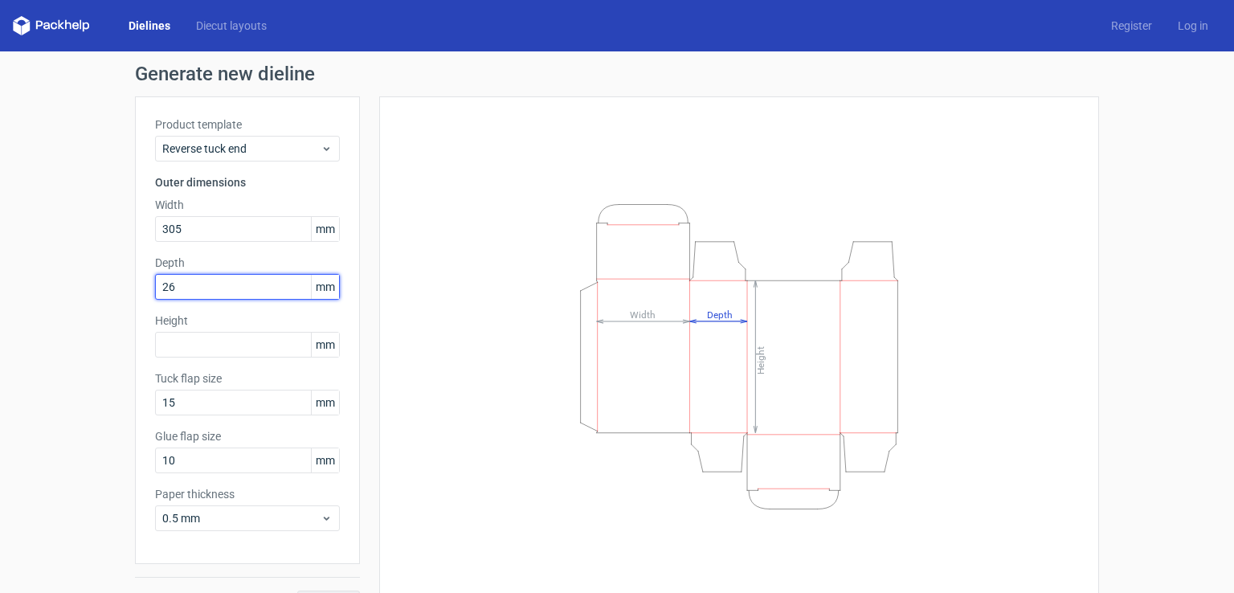
type input "26"
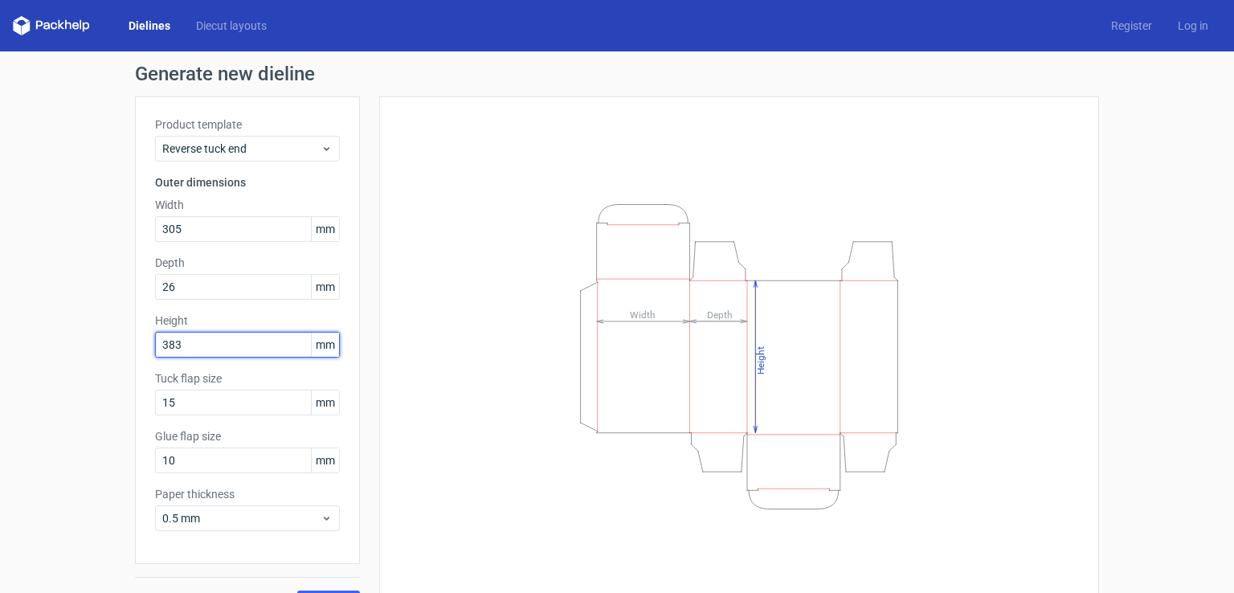
type input "383"
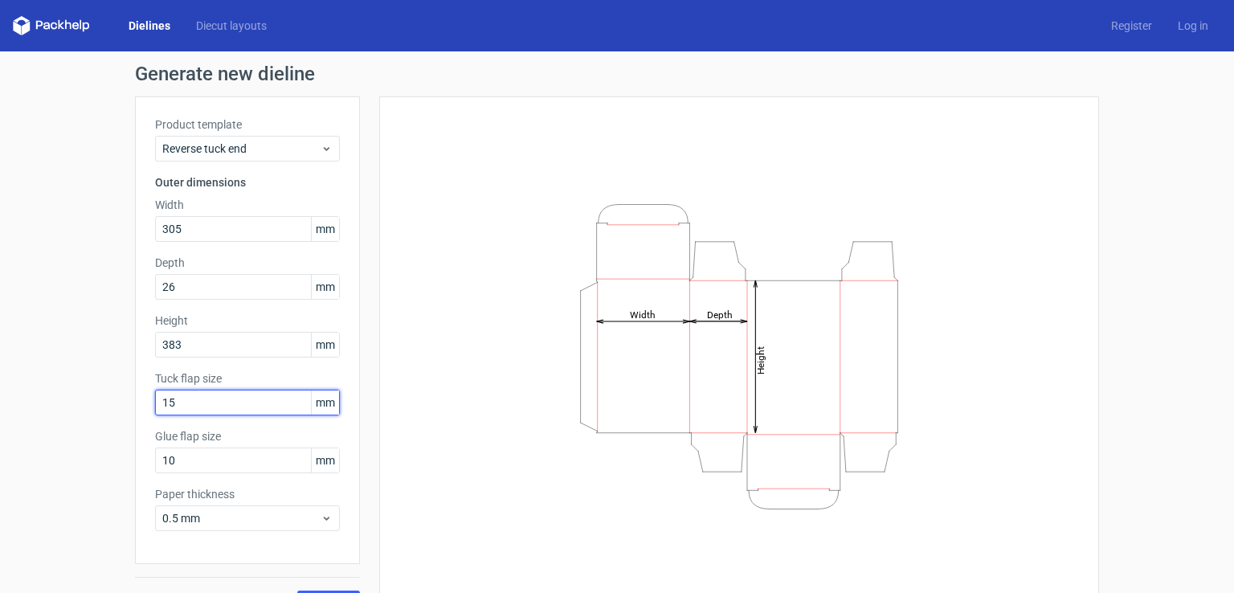
scroll to position [35, 0]
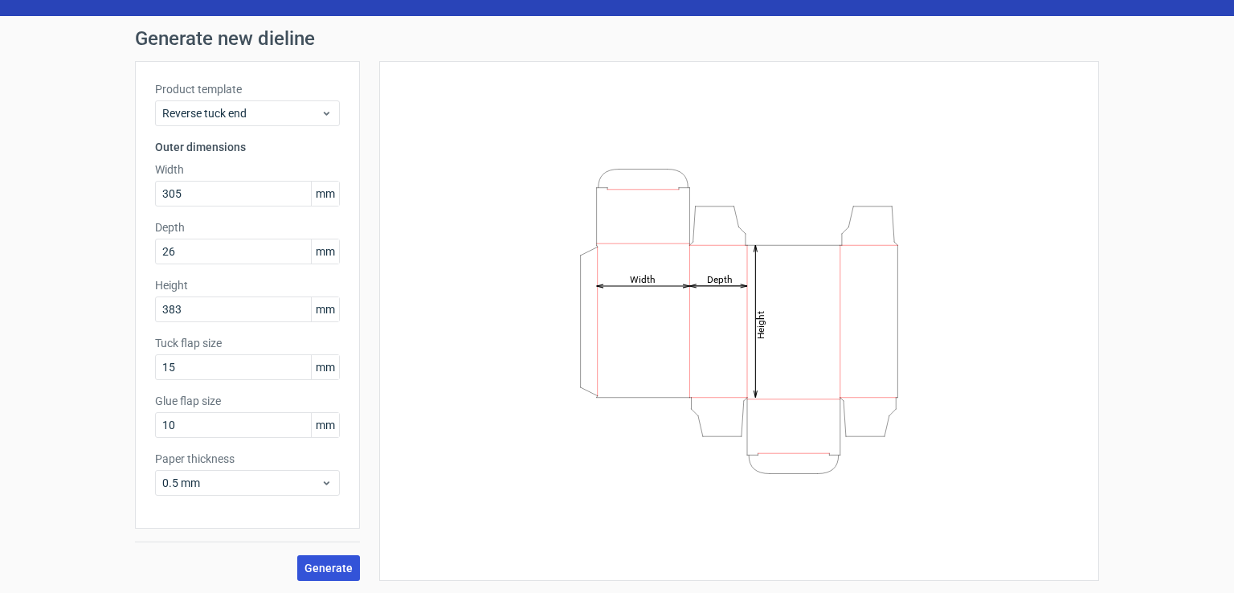
click at [314, 566] on span "Generate" at bounding box center [328, 567] width 48 height 11
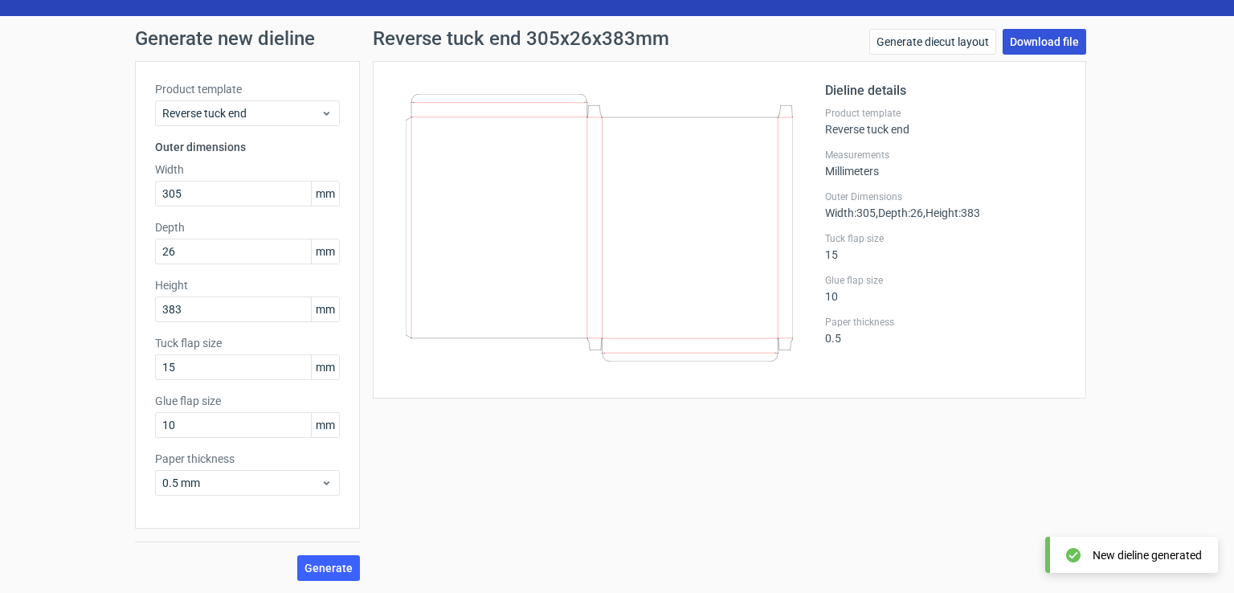
click at [1057, 44] on link "Download file" at bounding box center [1044, 42] width 84 height 26
click at [486, 255] on icon at bounding box center [599, 227] width 387 height 267
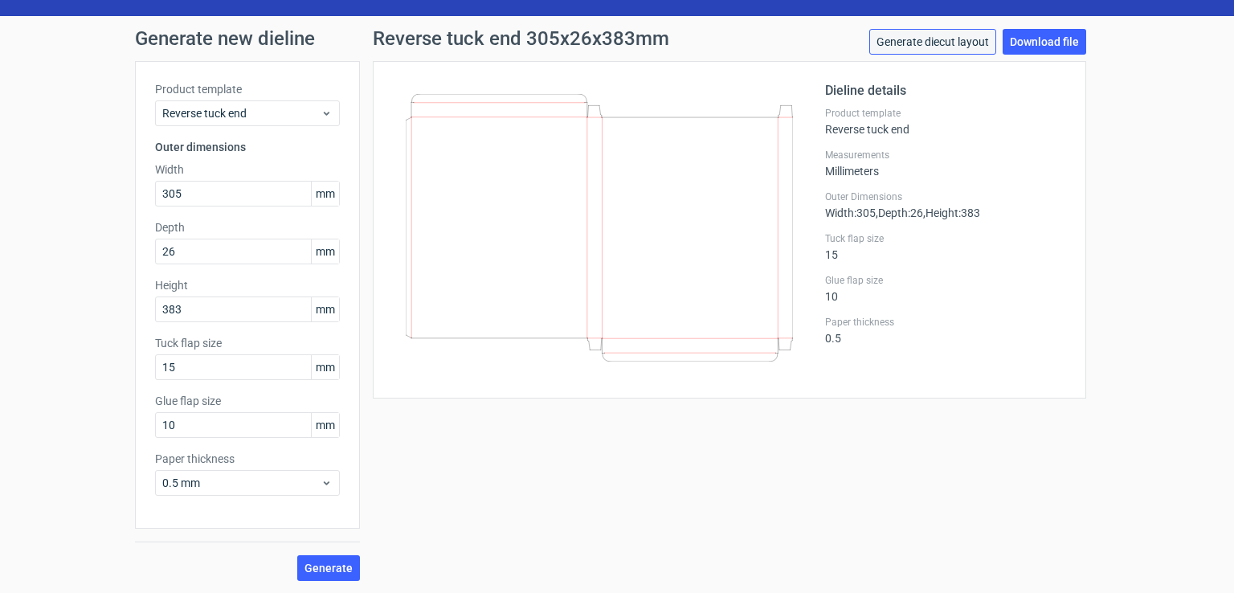
click at [937, 43] on link "Generate diecut layout" at bounding box center [932, 42] width 127 height 26
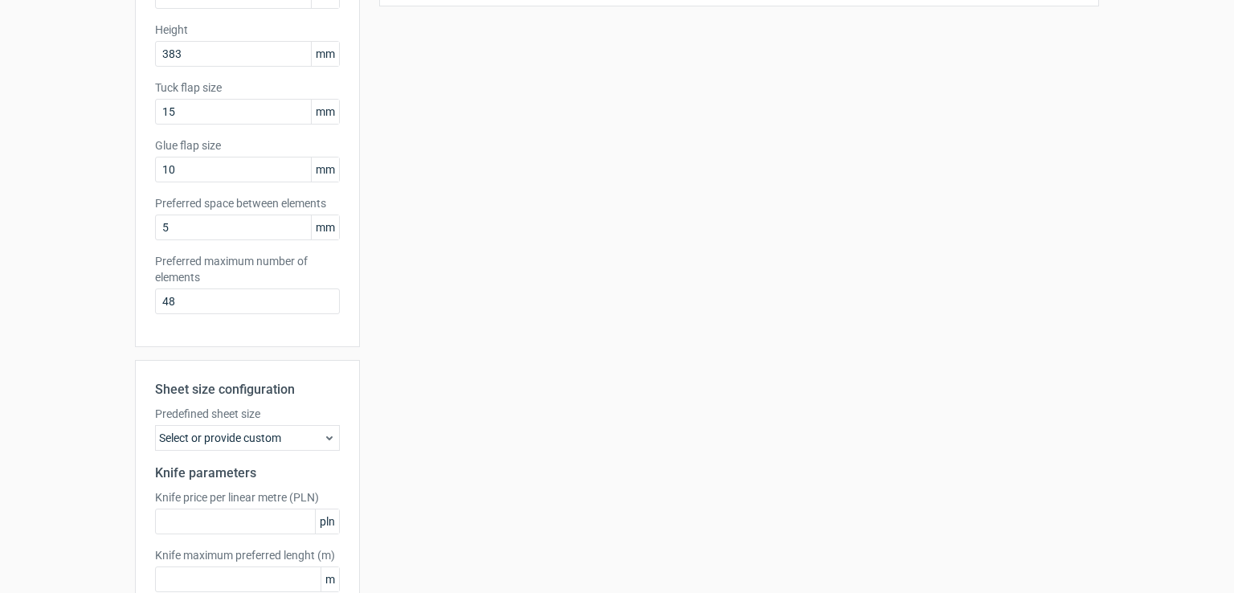
scroll to position [387, 0]
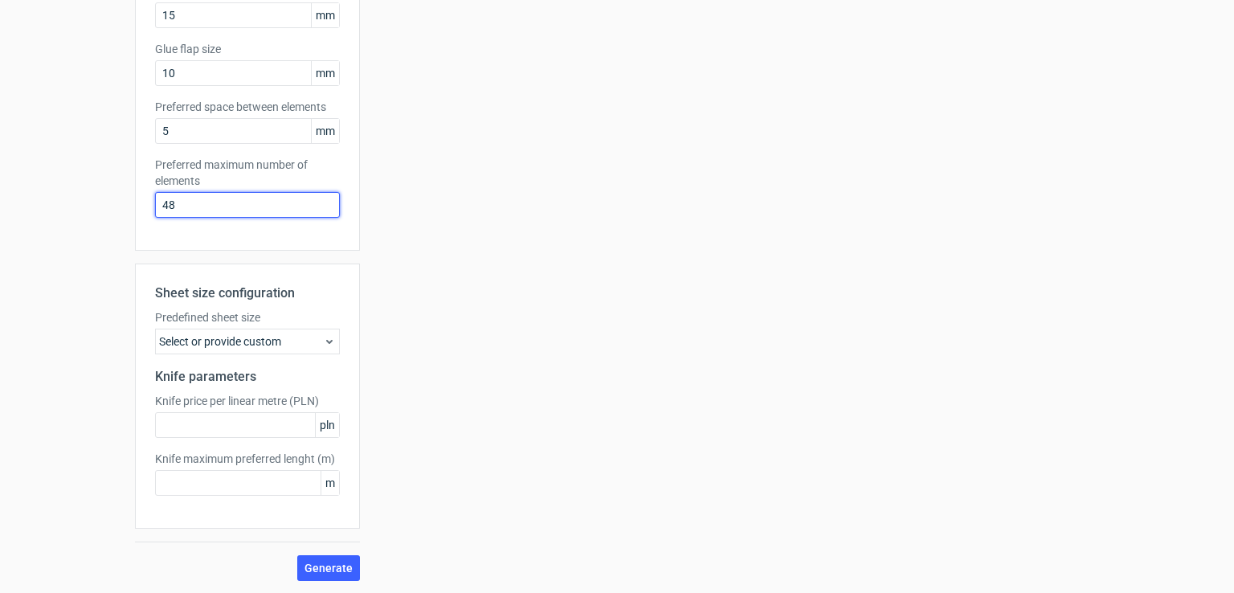
drag, startPoint x: 180, startPoint y: 205, endPoint x: 116, endPoint y: 236, distance: 71.5
click at [116, 229] on div "Generate new layout Product template Reverse tuck end Outer dimensions Width 30…" at bounding box center [617, 128] width 1234 height 929
type input "1"
click at [312, 564] on span "Generate" at bounding box center [328, 567] width 48 height 11
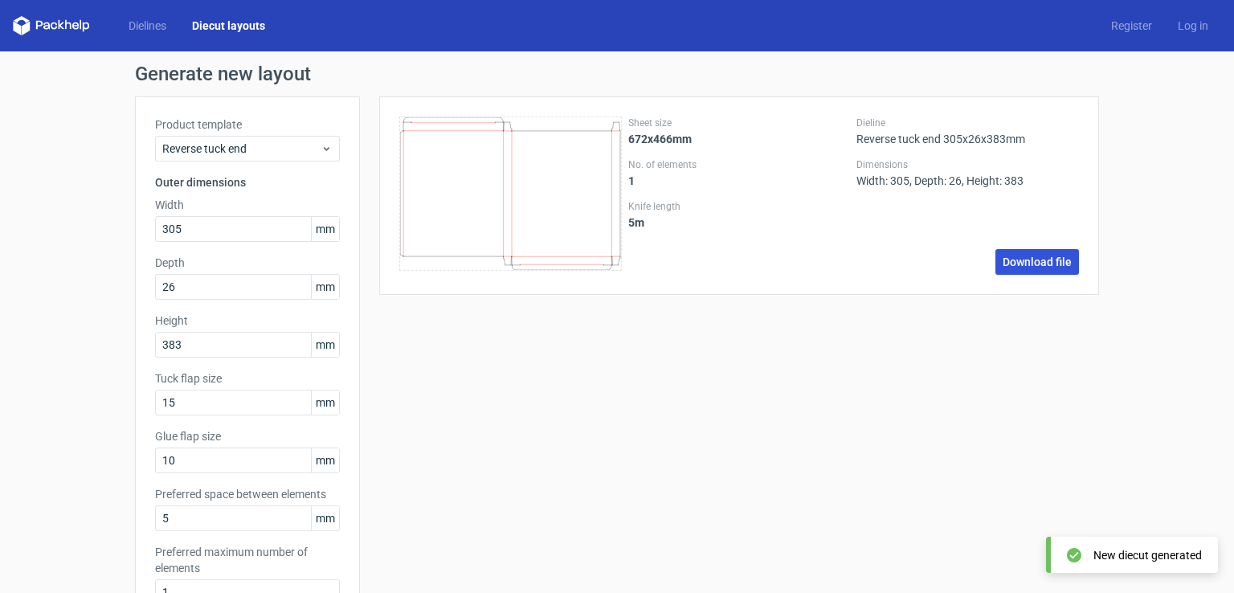
click at [1034, 264] on link "Download file" at bounding box center [1037, 262] width 84 height 26
click at [143, 27] on link "Dielines" at bounding box center [147, 26] width 63 height 16
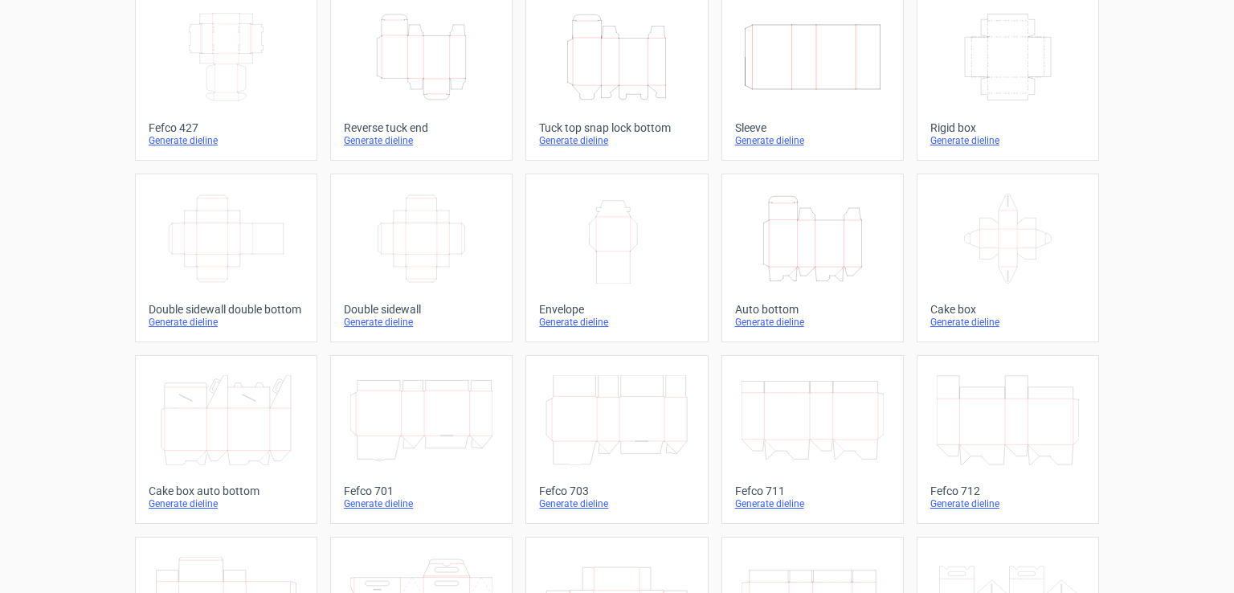
scroll to position [88, 0]
